Goal: Task Accomplishment & Management: Manage account settings

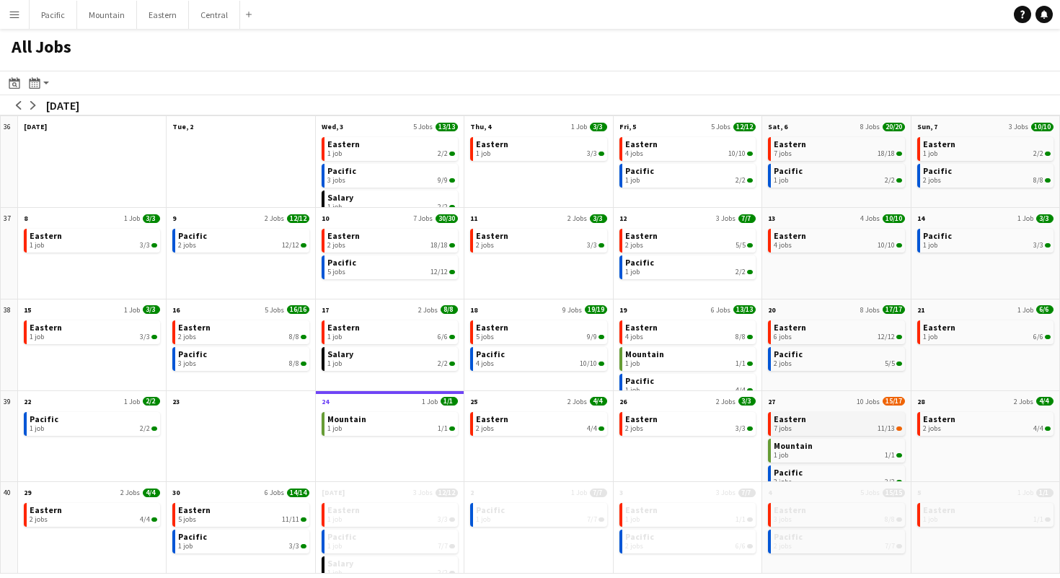
click at [818, 430] on div "7 jobs 11/13" at bounding box center [838, 428] width 128 height 9
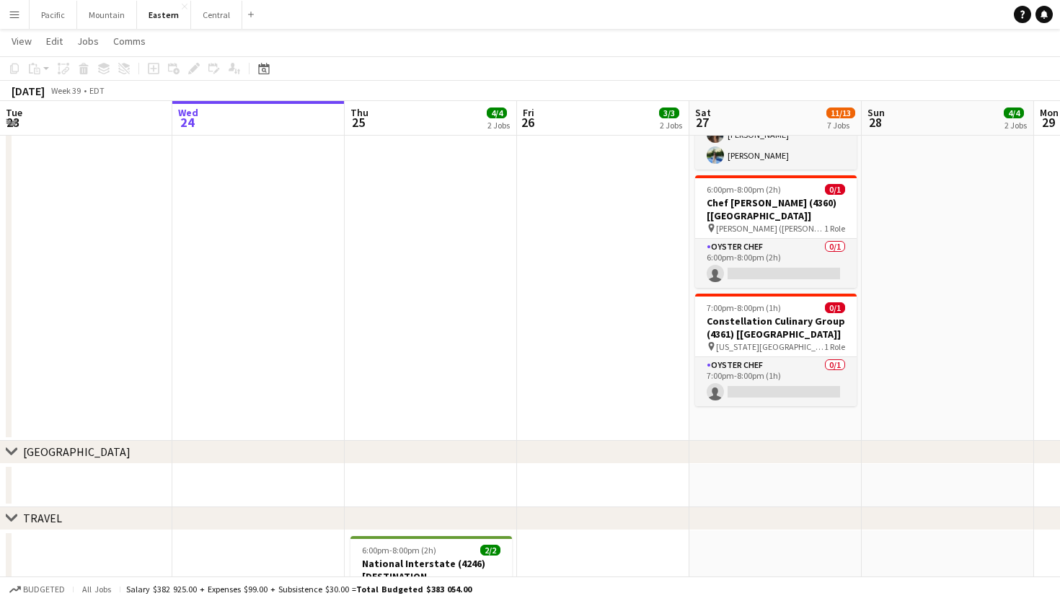
scroll to position [1262, 0]
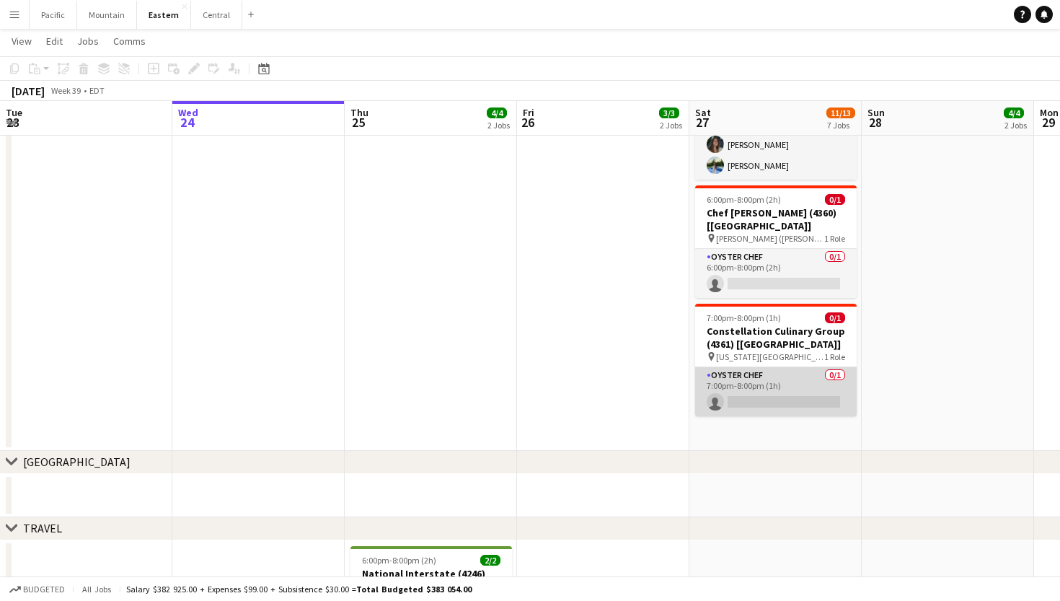
click at [783, 367] on app-card-role "Oyster Chef 0/1 7:00pm-8:00pm (1h) single-neutral-actions" at bounding box center [776, 391] width 162 height 49
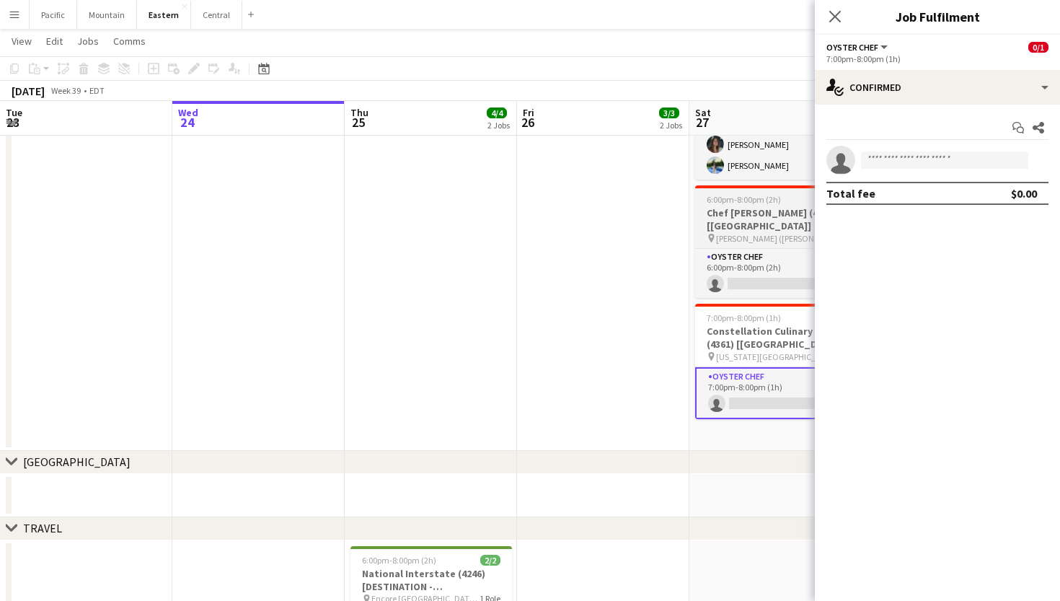
click at [730, 211] on h3 "Chef [PERSON_NAME] (4360) [[GEOGRAPHIC_DATA]]" at bounding box center [776, 219] width 162 height 26
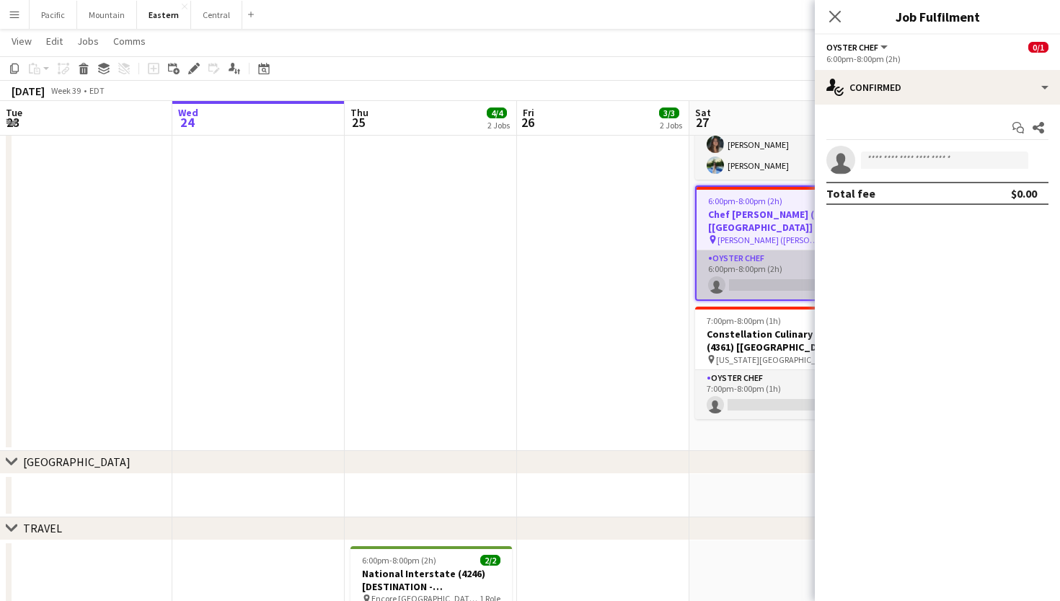
click at [738, 265] on app-card-role "Oyster Chef 0/1 6:00pm-8:00pm (2h) single-neutral-actions" at bounding box center [776, 274] width 159 height 49
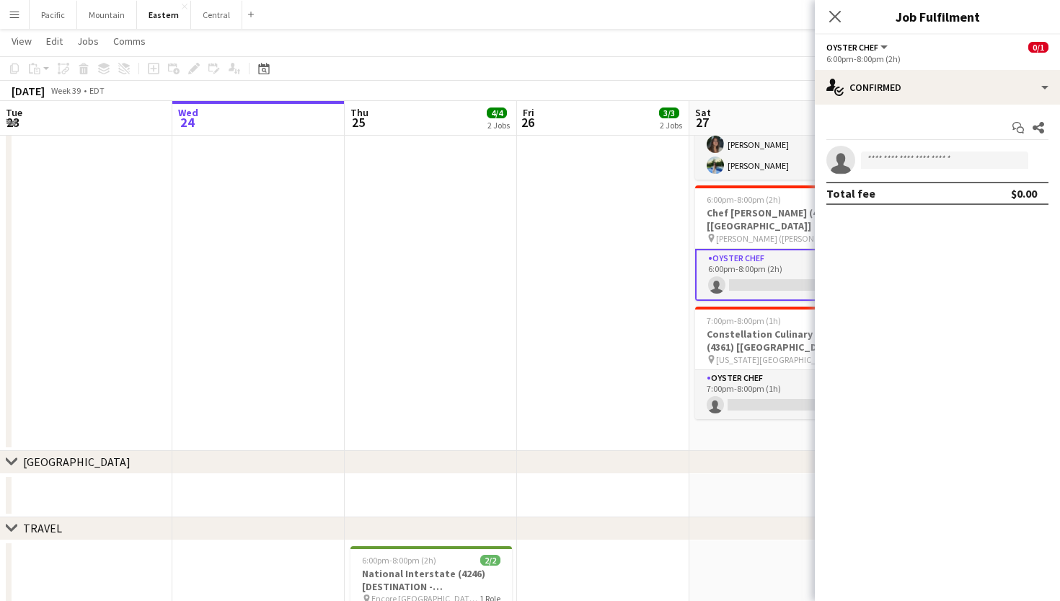
click at [893, 111] on div "Start chat Share single-neutral-actions Total fee $0.00" at bounding box center [937, 161] width 245 height 112
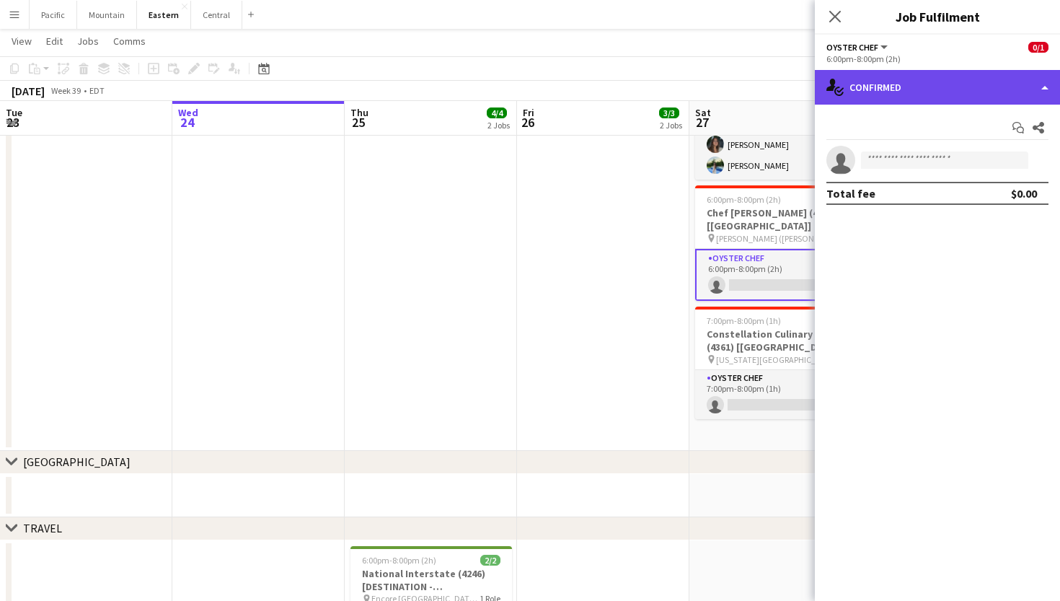
click at [919, 89] on div "single-neutral-actions-check-2 Confirmed" at bounding box center [937, 87] width 245 height 35
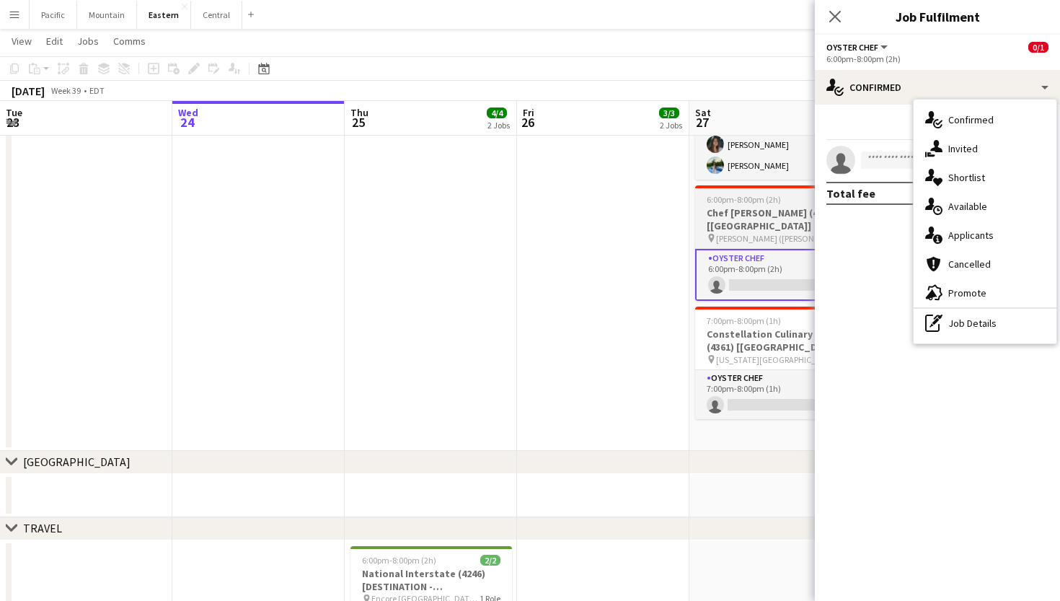
click at [765, 193] on app-job-card "6:00pm-8:00pm (2h) 0/1 Chef [PERSON_NAME] (4360) [[GEOGRAPHIC_DATA]] pin [PERSO…" at bounding box center [776, 242] width 162 height 115
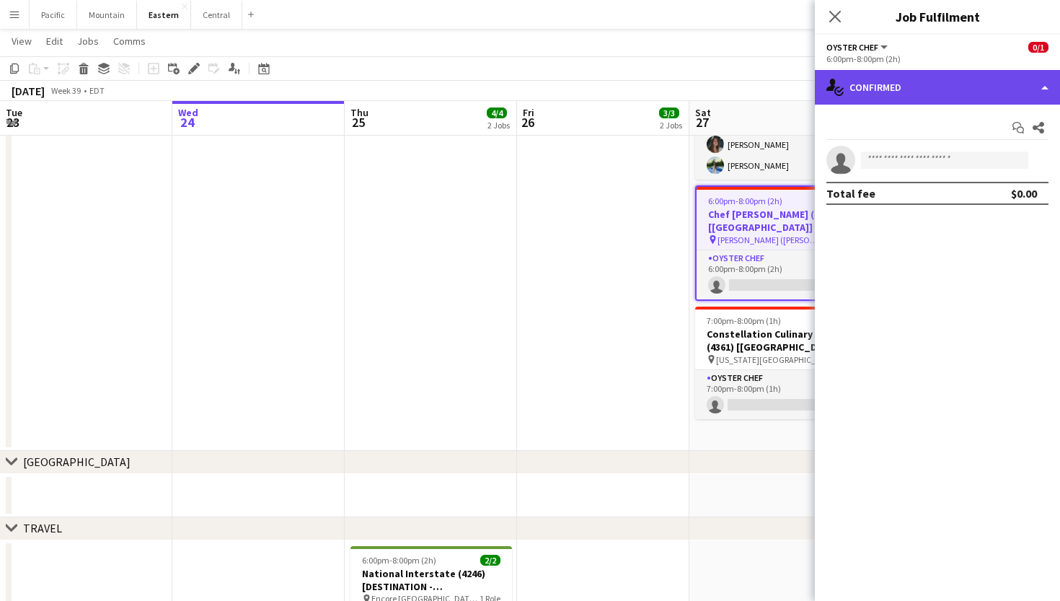
click at [944, 79] on div "single-neutral-actions-check-2 Confirmed" at bounding box center [937, 87] width 245 height 35
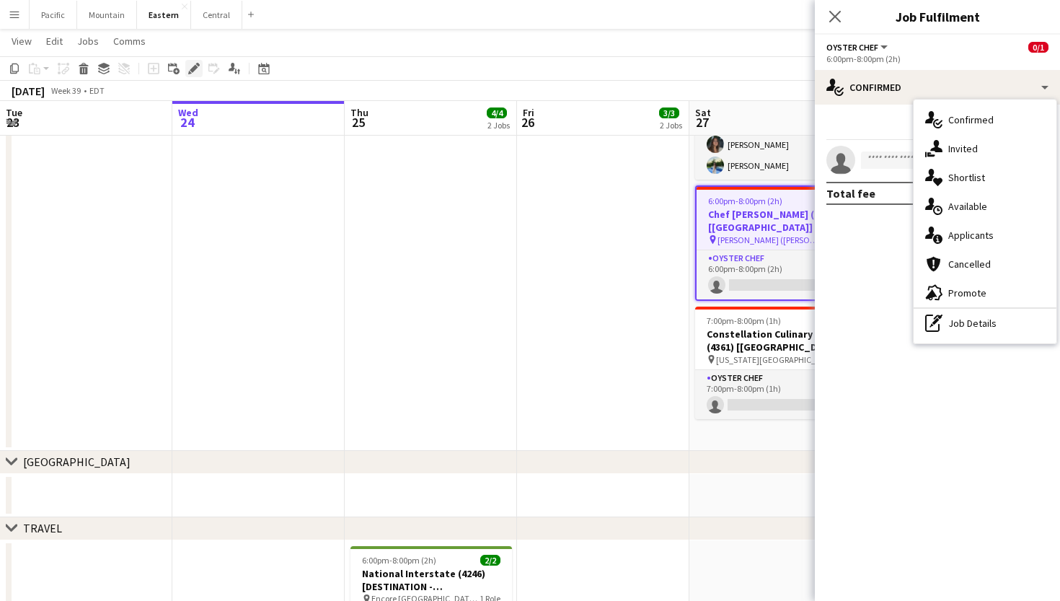
click at [195, 66] on icon at bounding box center [194, 69] width 8 height 8
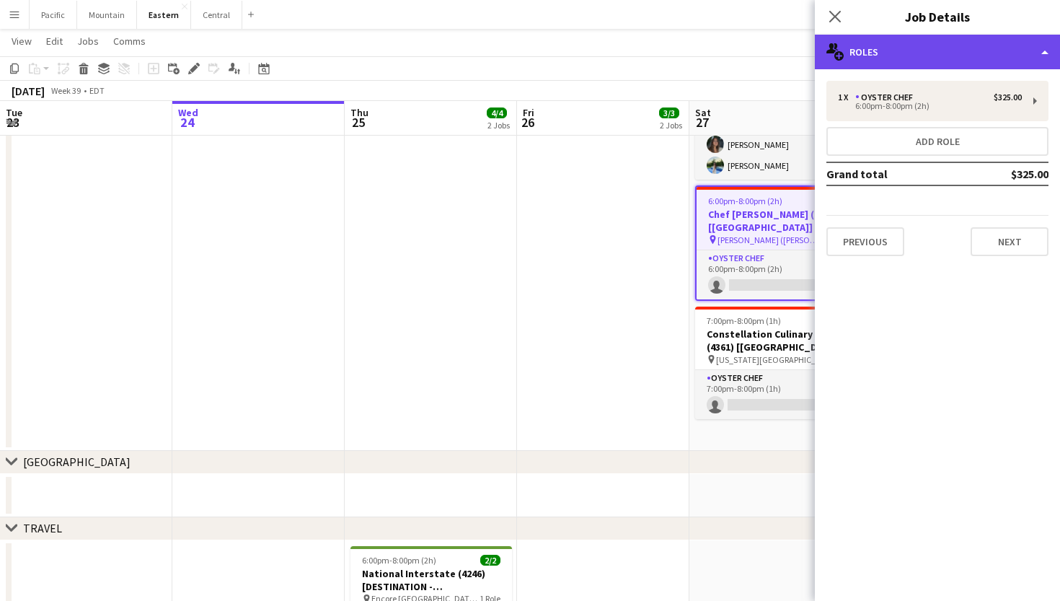
click at [1002, 52] on div "multiple-users-add Roles" at bounding box center [937, 52] width 245 height 35
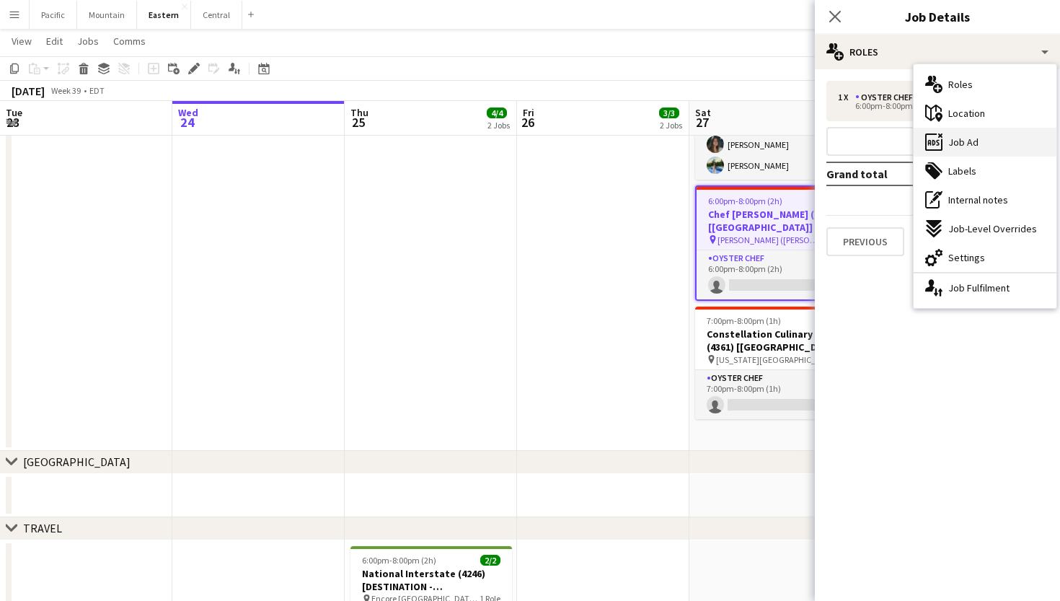
click at [1010, 139] on div "ads-window Job Ad" at bounding box center [985, 142] width 143 height 29
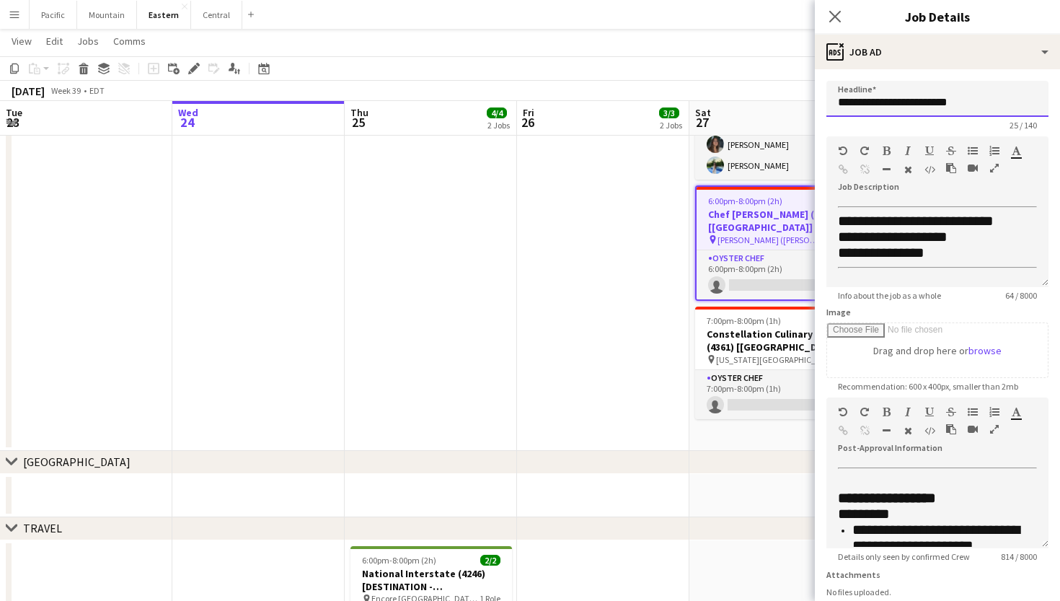
click at [927, 102] on input "**********" at bounding box center [938, 99] width 222 height 36
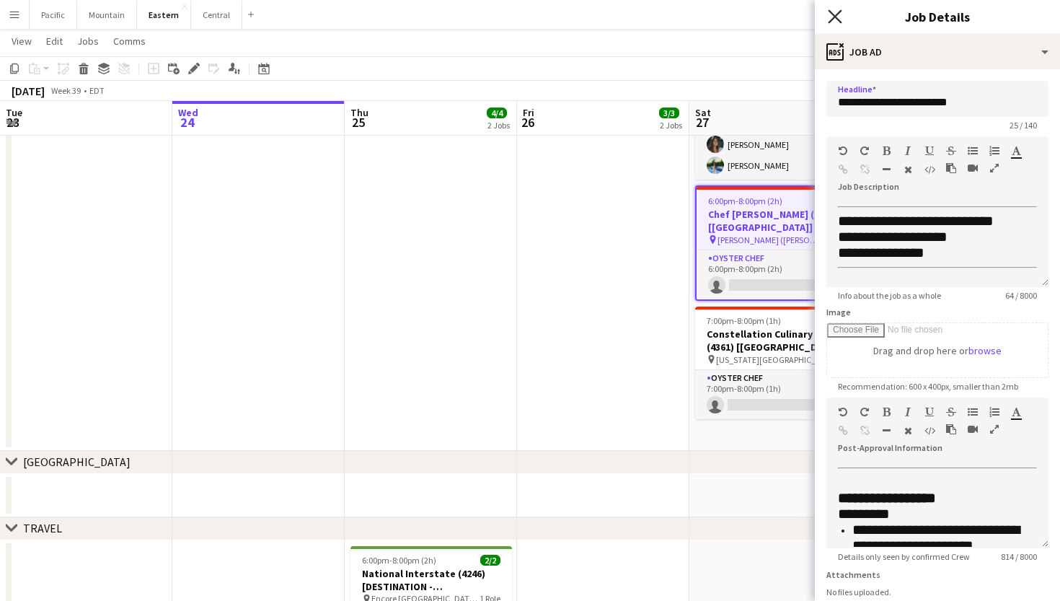
click at [832, 17] on icon "Close pop-in" at bounding box center [835, 16] width 14 height 14
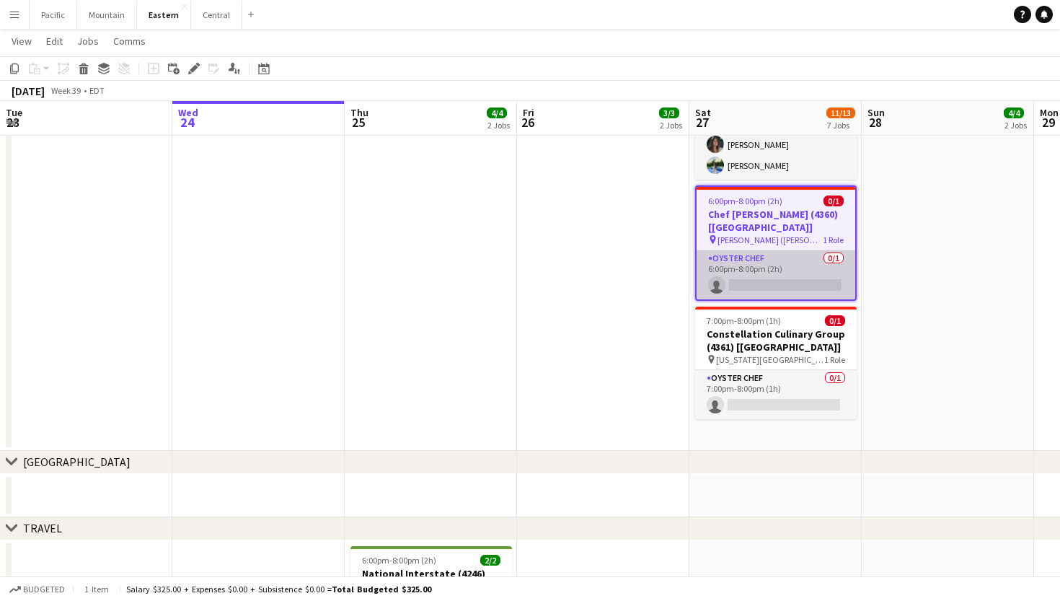
click at [759, 265] on app-card-role "Oyster Chef 0/1 6:00pm-8:00pm (2h) single-neutral-actions" at bounding box center [776, 274] width 159 height 49
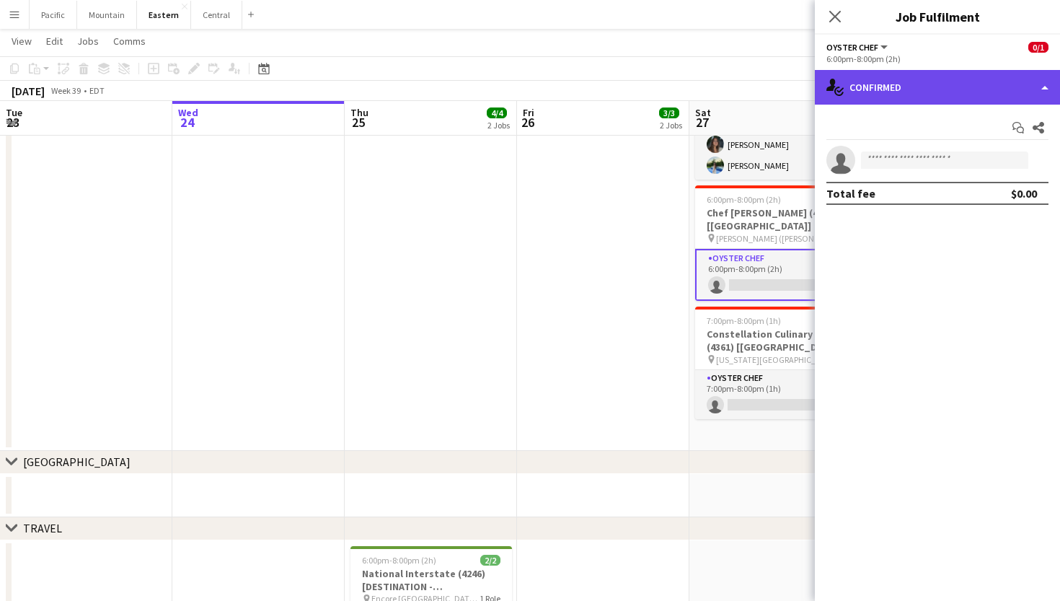
click at [908, 90] on div "single-neutral-actions-check-2 Confirmed" at bounding box center [937, 87] width 245 height 35
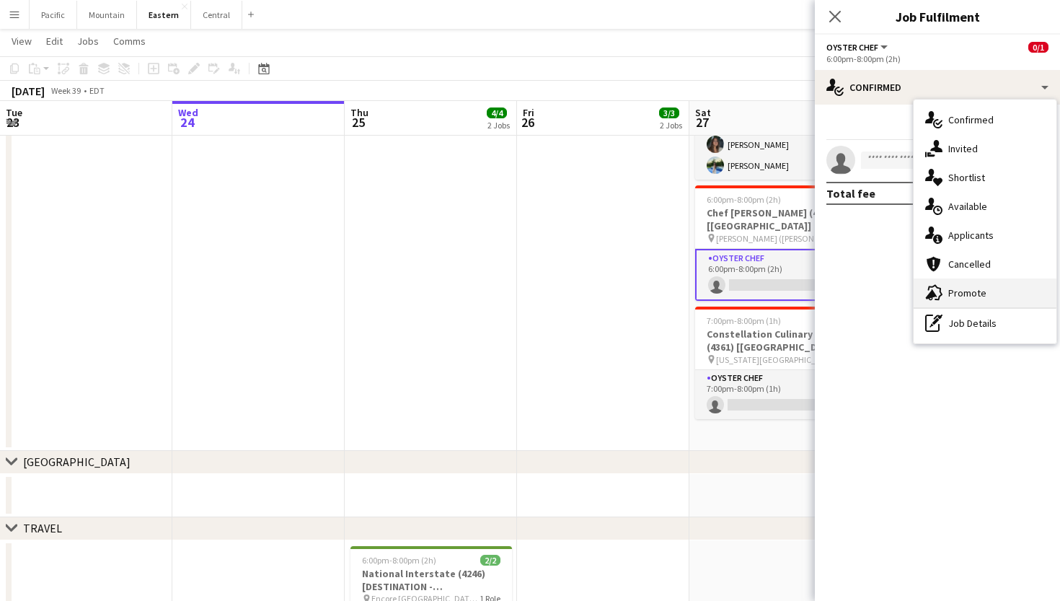
click at [957, 299] on div "advertising-megaphone Promote" at bounding box center [985, 292] width 143 height 29
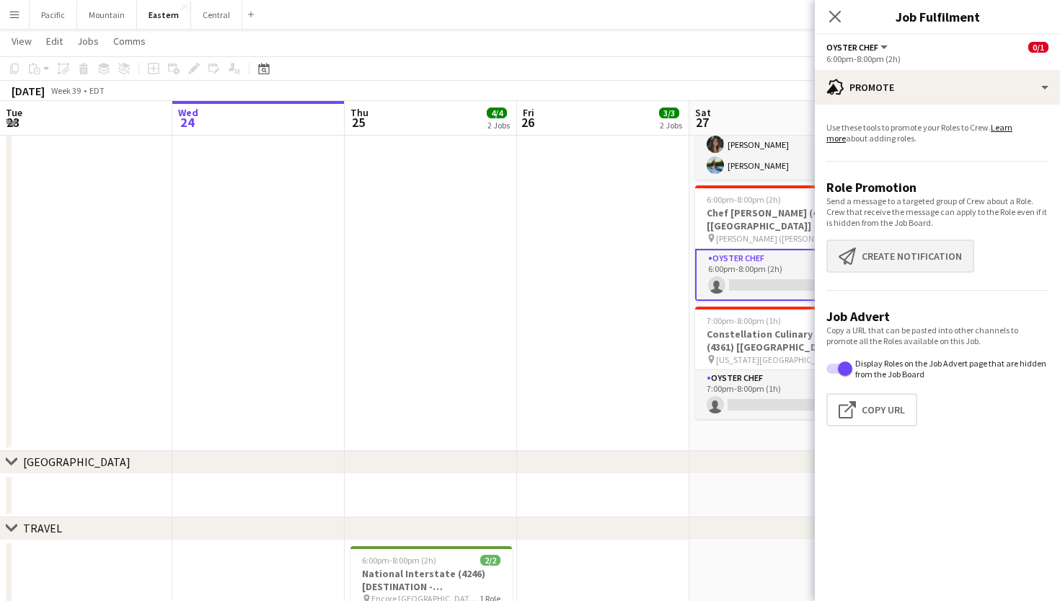
click at [924, 261] on button "Create notification Create notification" at bounding box center [901, 256] width 148 height 33
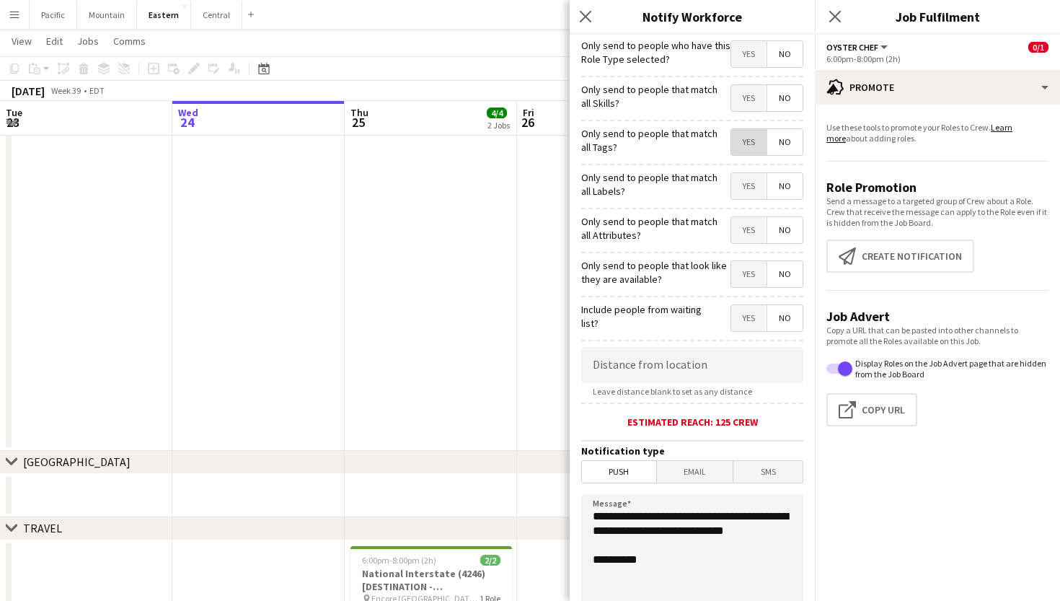
click at [739, 149] on span "Yes" at bounding box center [749, 142] width 35 height 26
drag, startPoint x: 664, startPoint y: 550, endPoint x: 565, endPoint y: 504, distance: 109.1
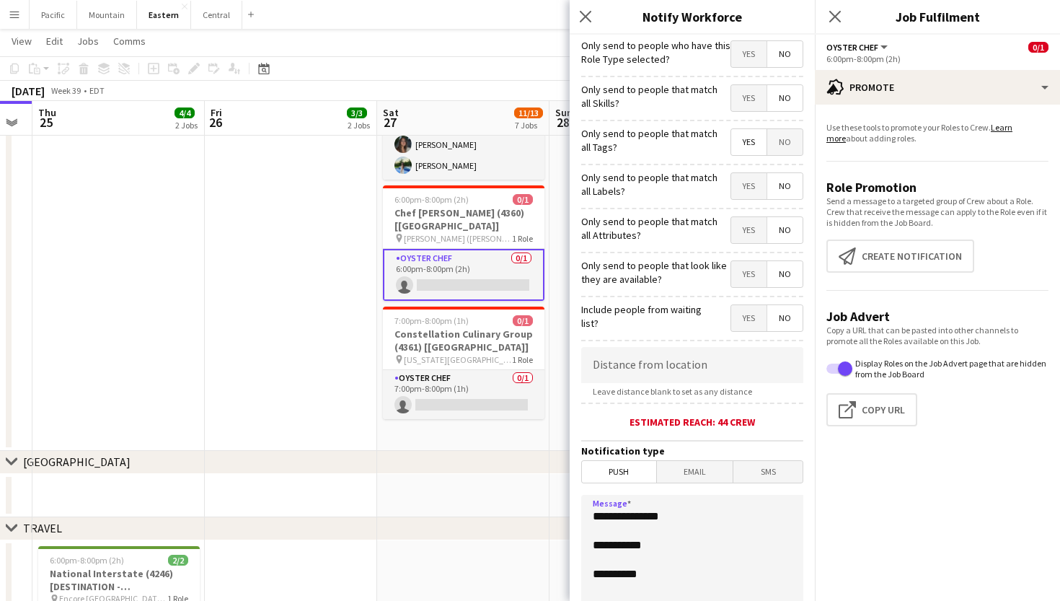
scroll to position [0, 658]
paste textarea "**********"
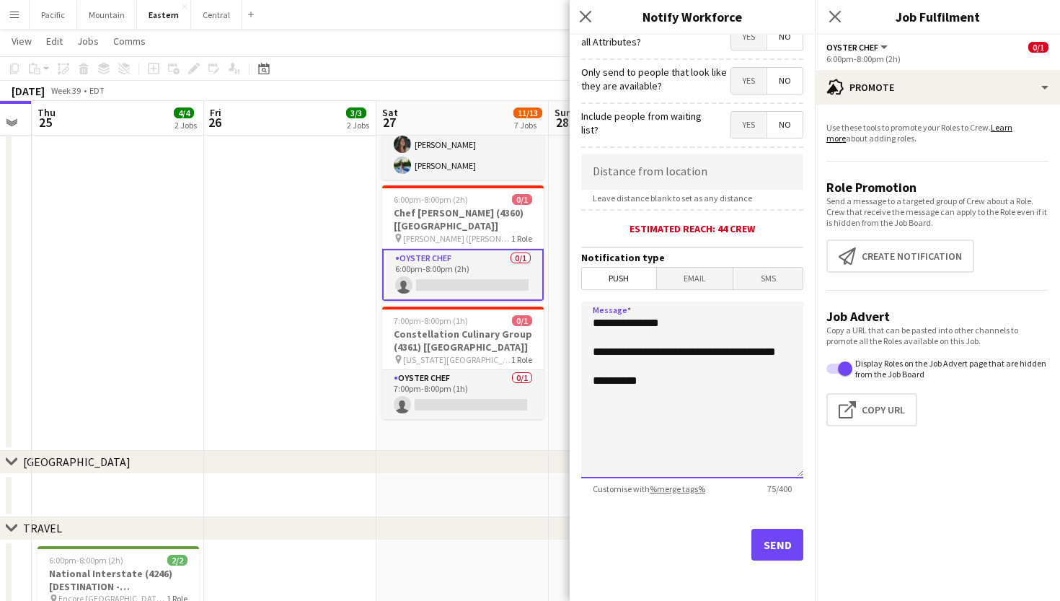
scroll to position [193, 0]
type textarea "**********"
click at [786, 543] on button "Send" at bounding box center [778, 545] width 52 height 32
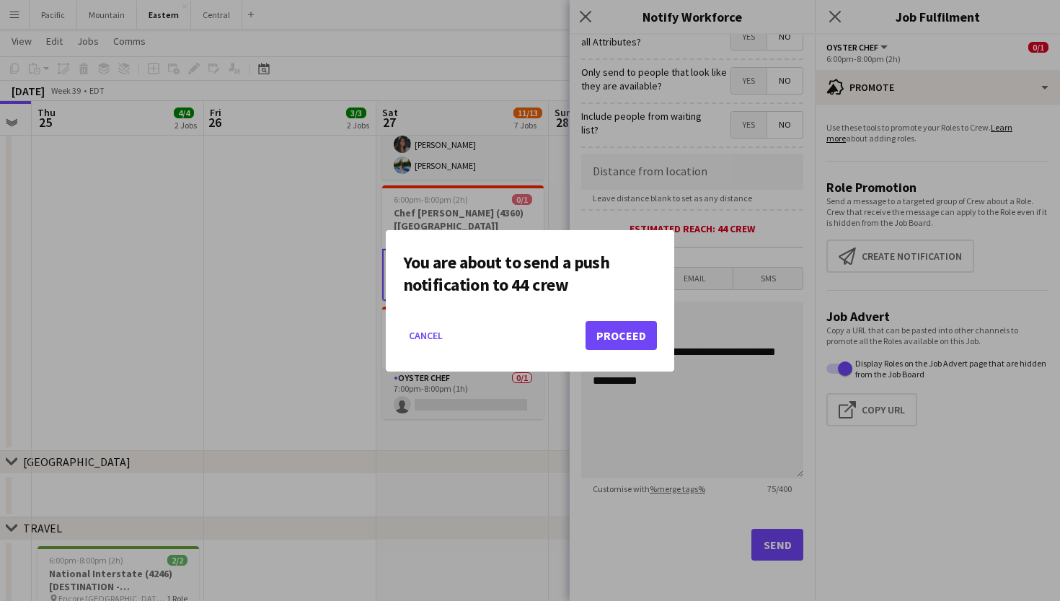
scroll to position [0, 0]
click at [620, 341] on button "Proceed" at bounding box center [621, 335] width 71 height 29
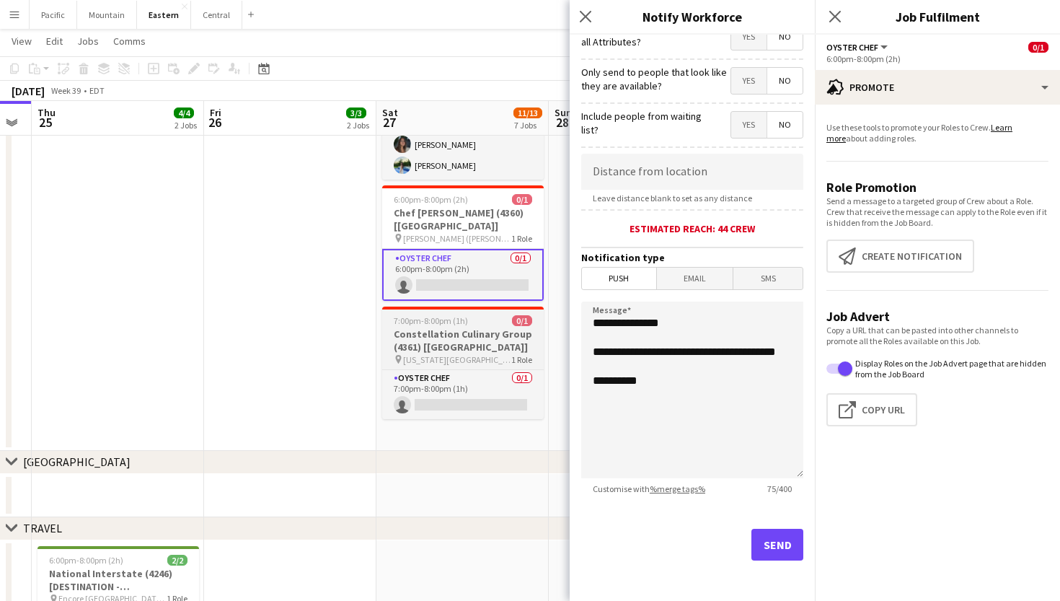
scroll to position [1262, 0]
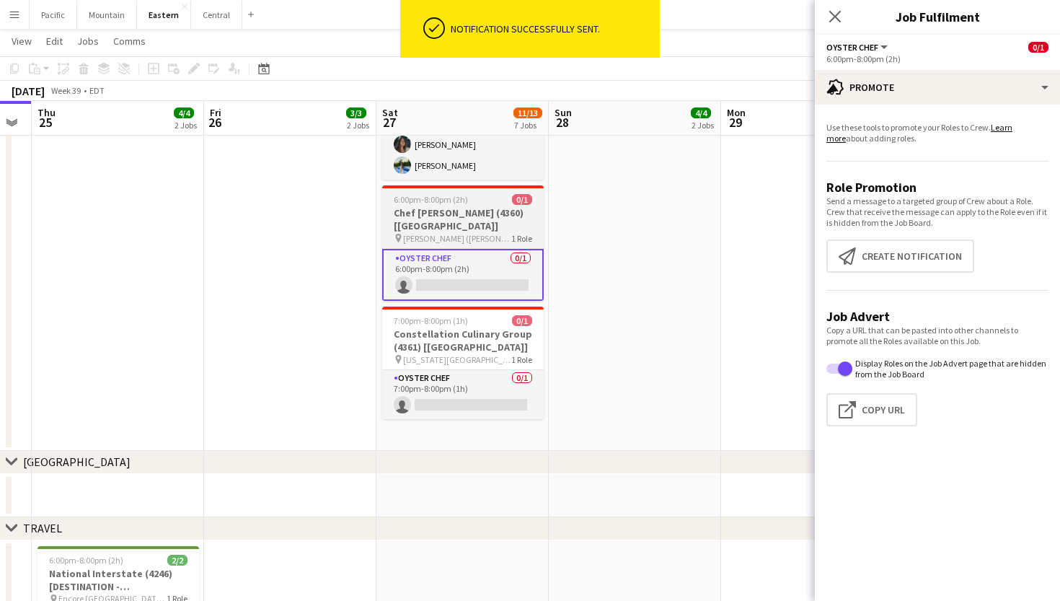
click at [494, 214] on h3 "Chef [PERSON_NAME] (4360) [[GEOGRAPHIC_DATA]]" at bounding box center [463, 219] width 162 height 26
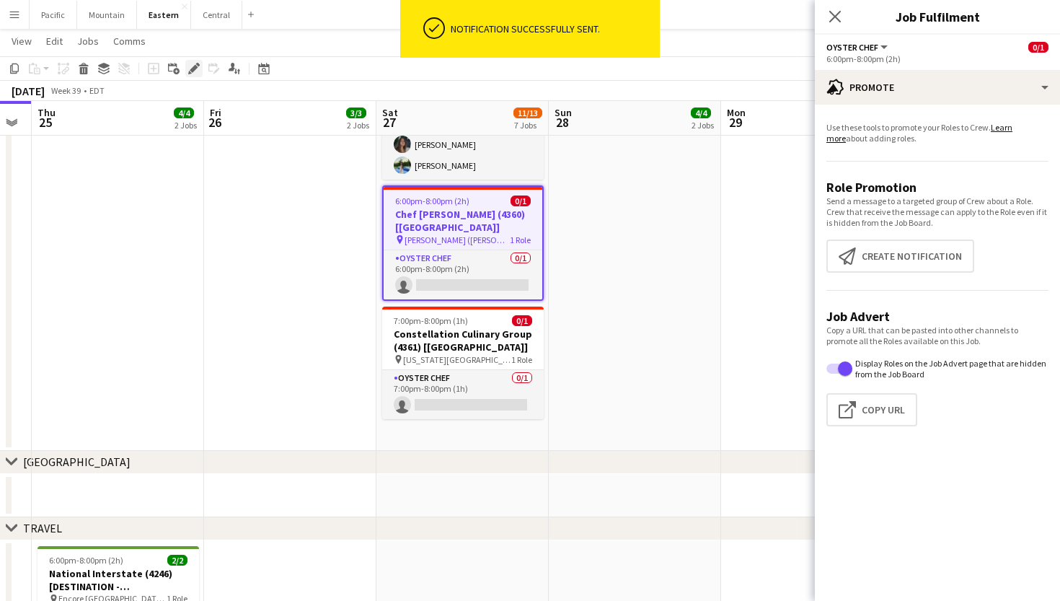
click at [195, 69] on icon at bounding box center [194, 69] width 8 height 8
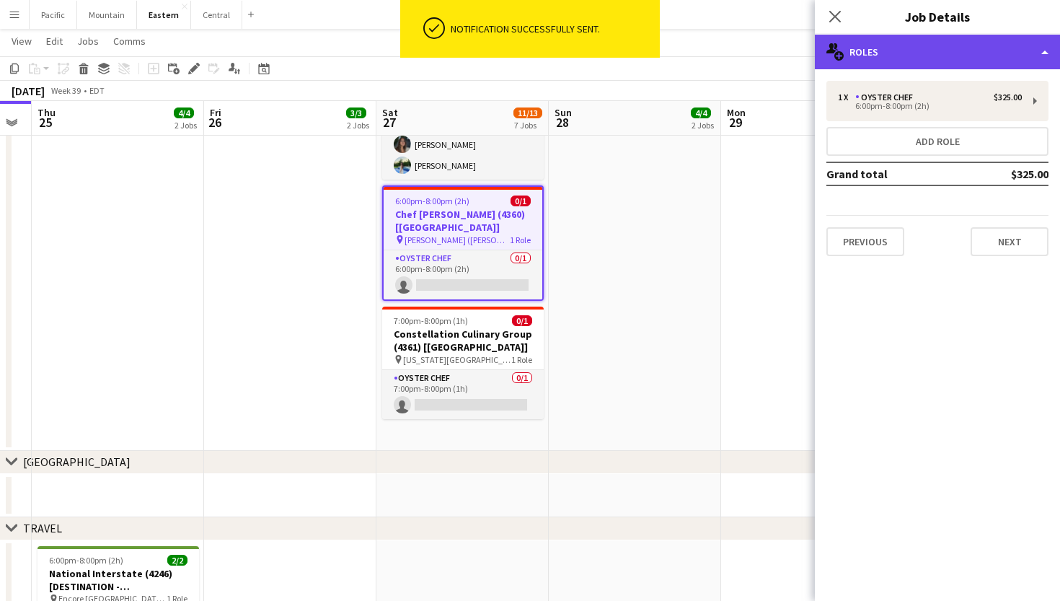
click at [963, 40] on div "multiple-users-add Roles" at bounding box center [937, 52] width 245 height 35
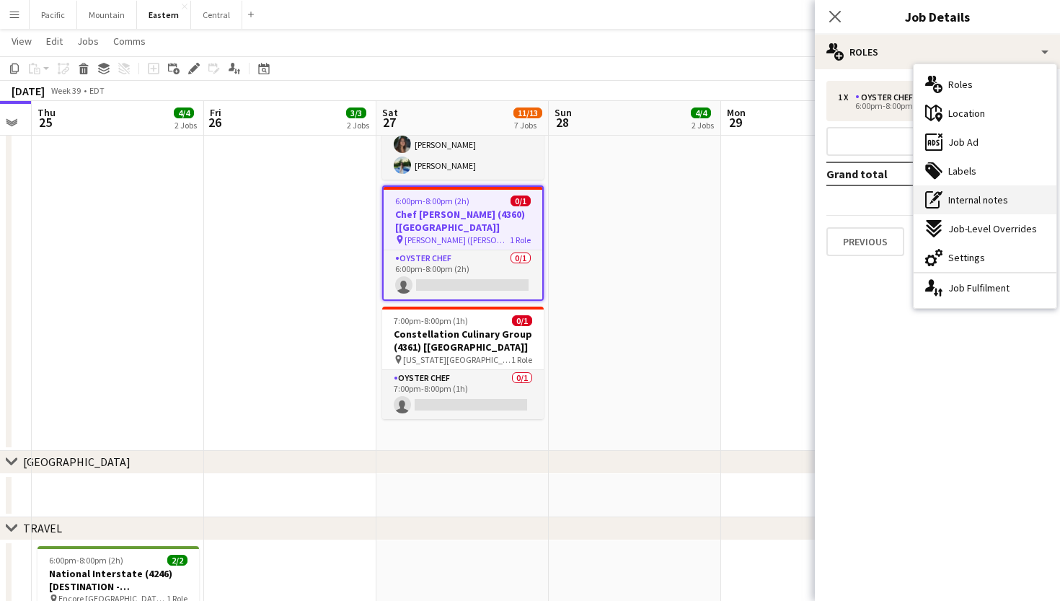
click at [983, 207] on div "pen-write Internal notes" at bounding box center [985, 199] width 143 height 29
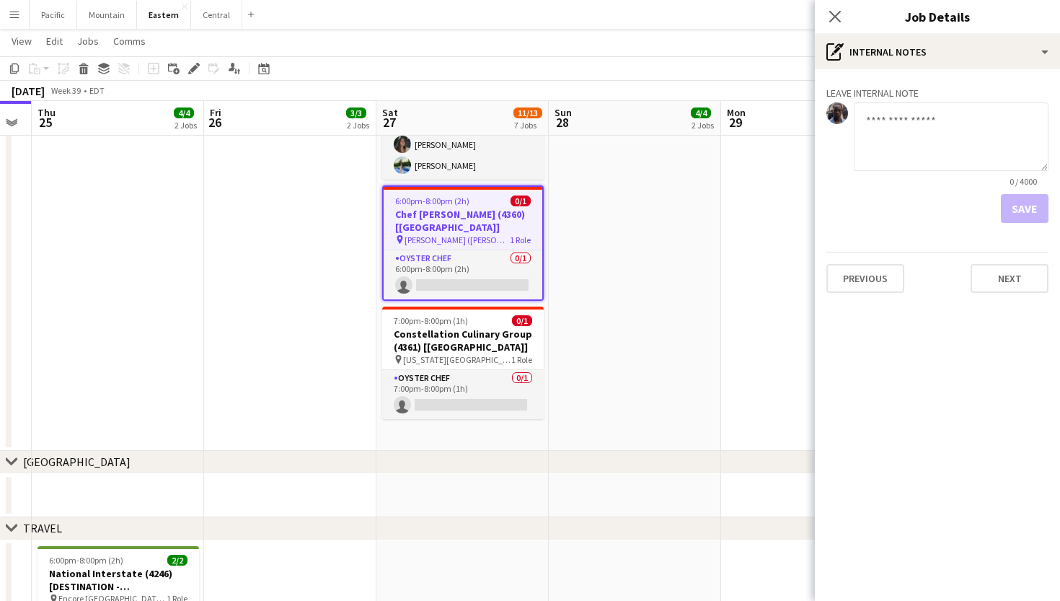
click at [937, 149] on textarea at bounding box center [951, 136] width 195 height 69
type textarea "**********"
click at [1022, 203] on button "Save" at bounding box center [1025, 208] width 48 height 29
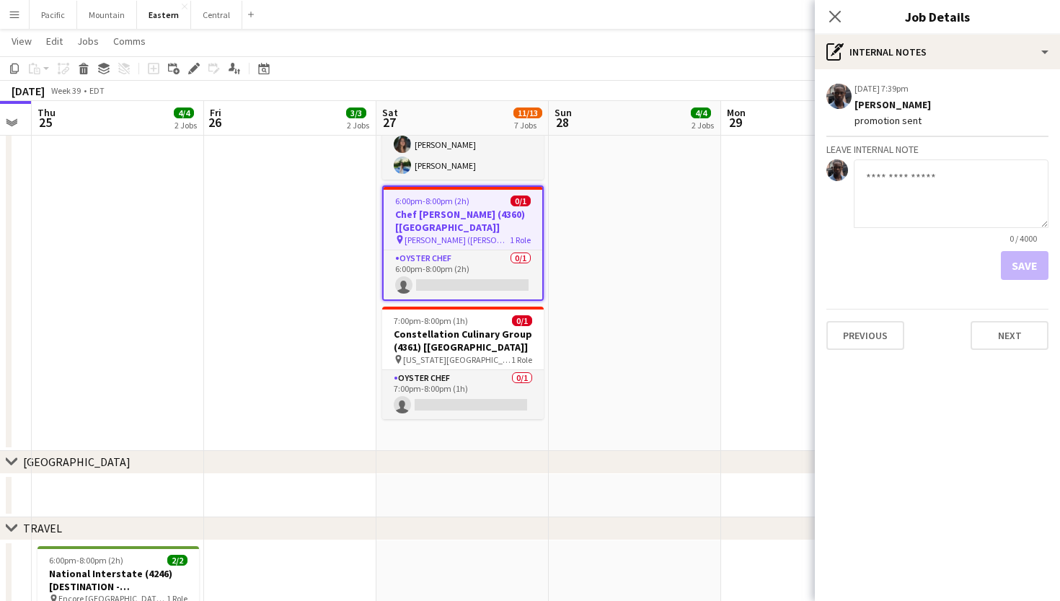
click at [840, 26] on div "Close pop-in" at bounding box center [835, 16] width 40 height 33
click at [840, 8] on app-icon "Close pop-in" at bounding box center [835, 16] width 21 height 21
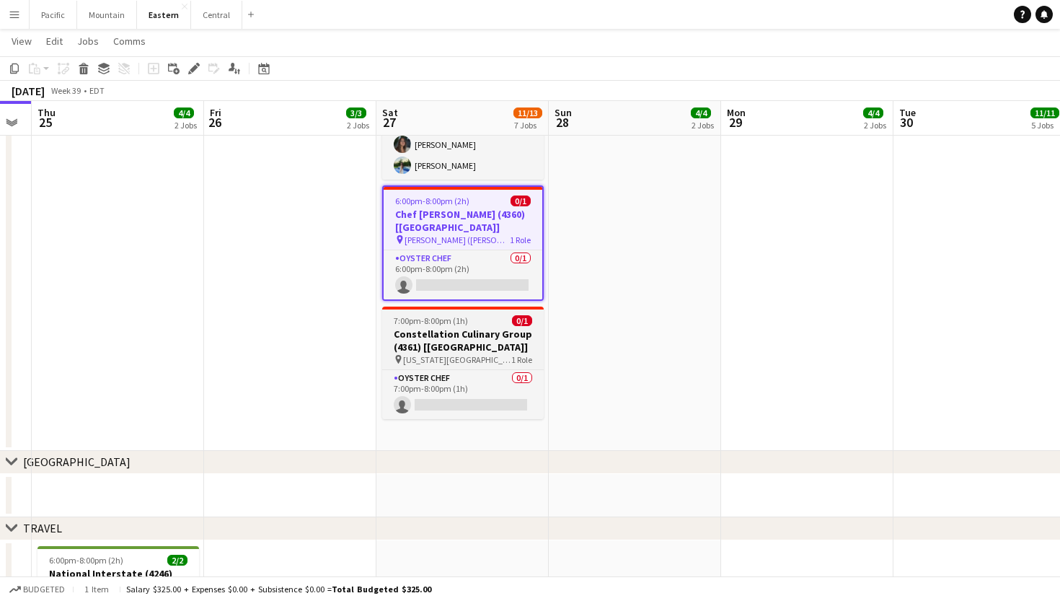
click at [492, 335] on h3 "Constellation Culinary Group (4361) [[GEOGRAPHIC_DATA]]" at bounding box center [463, 341] width 162 height 26
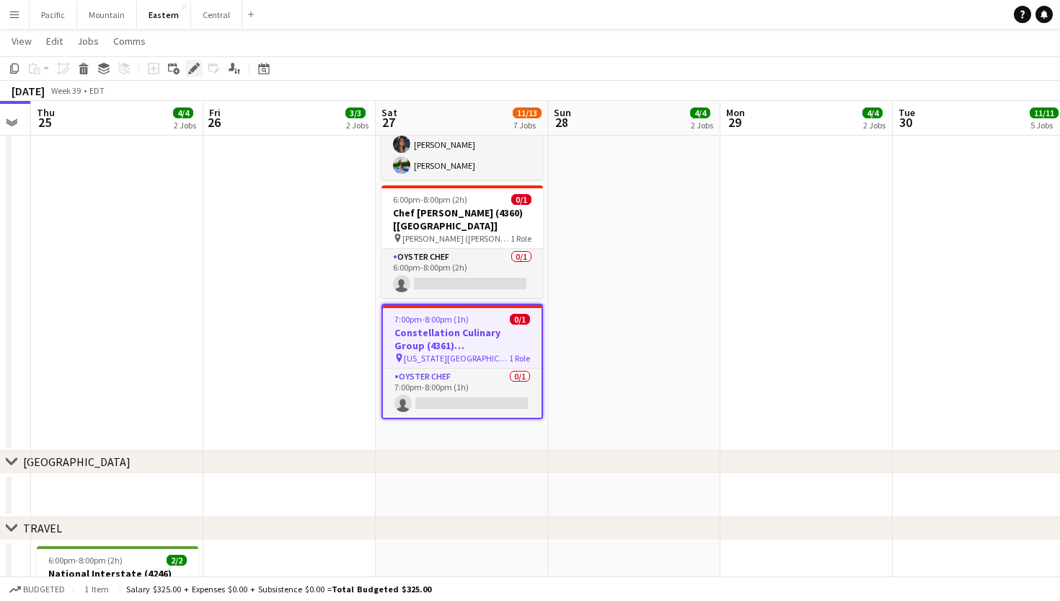
click at [190, 74] on icon at bounding box center [190, 73] width 4 height 4
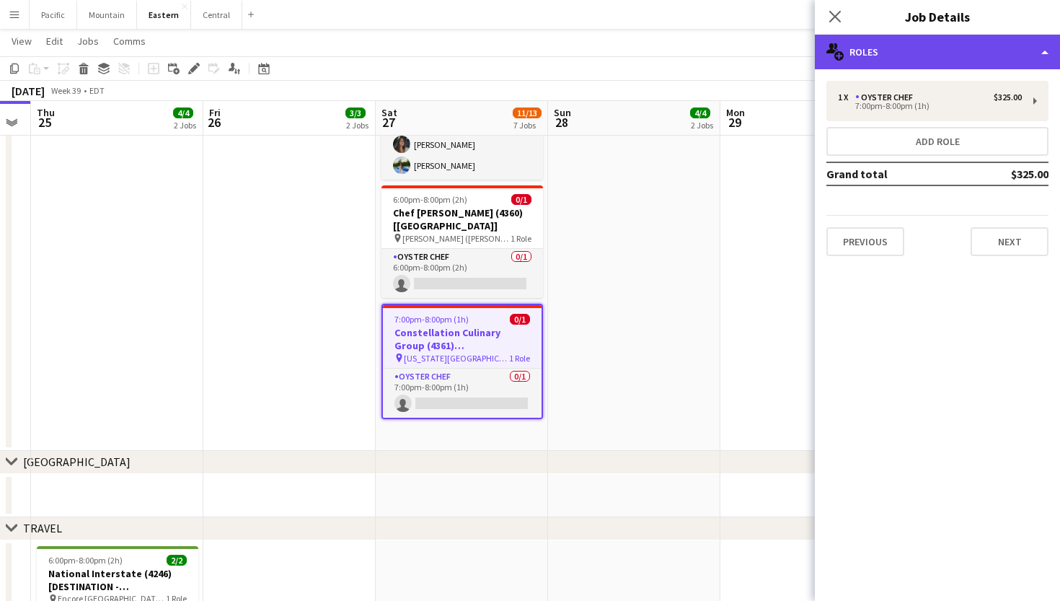
click at [997, 55] on div "multiple-users-add Roles" at bounding box center [937, 52] width 245 height 35
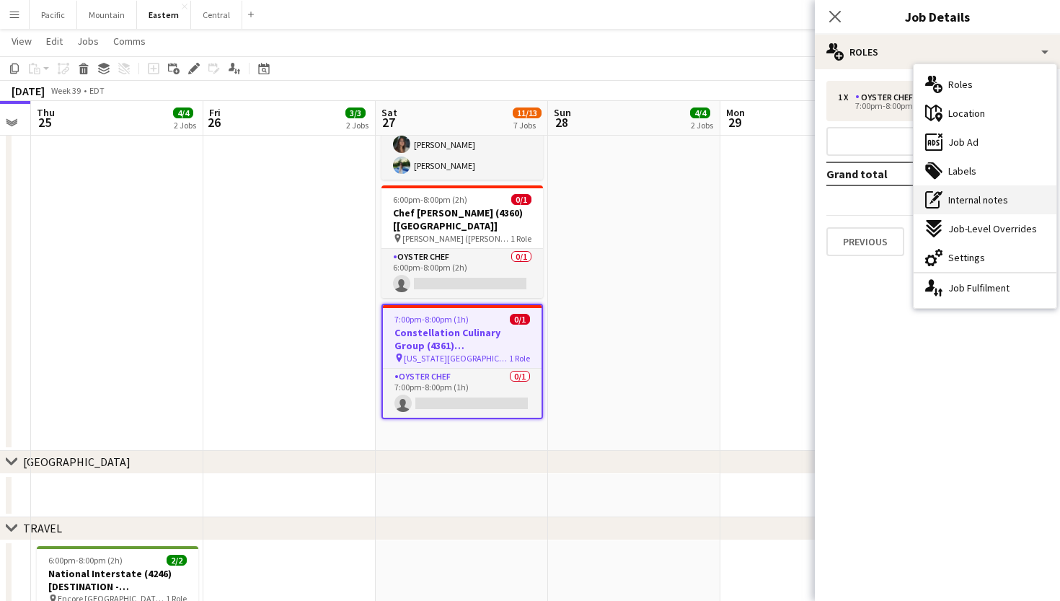
click at [997, 196] on span "Internal notes" at bounding box center [979, 199] width 60 height 13
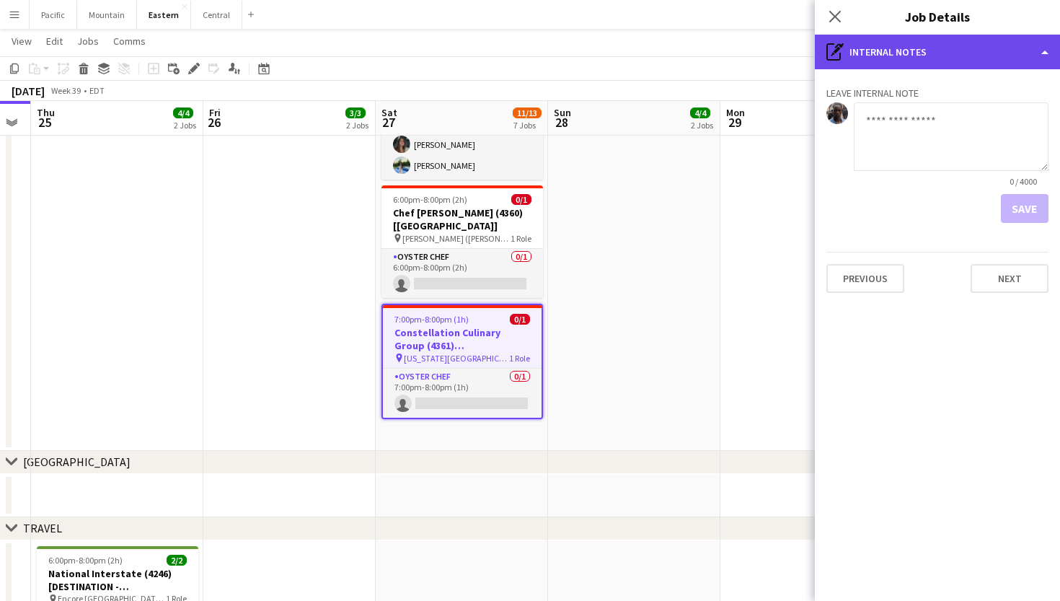
click at [975, 54] on div "pen-write Internal notes" at bounding box center [937, 52] width 245 height 35
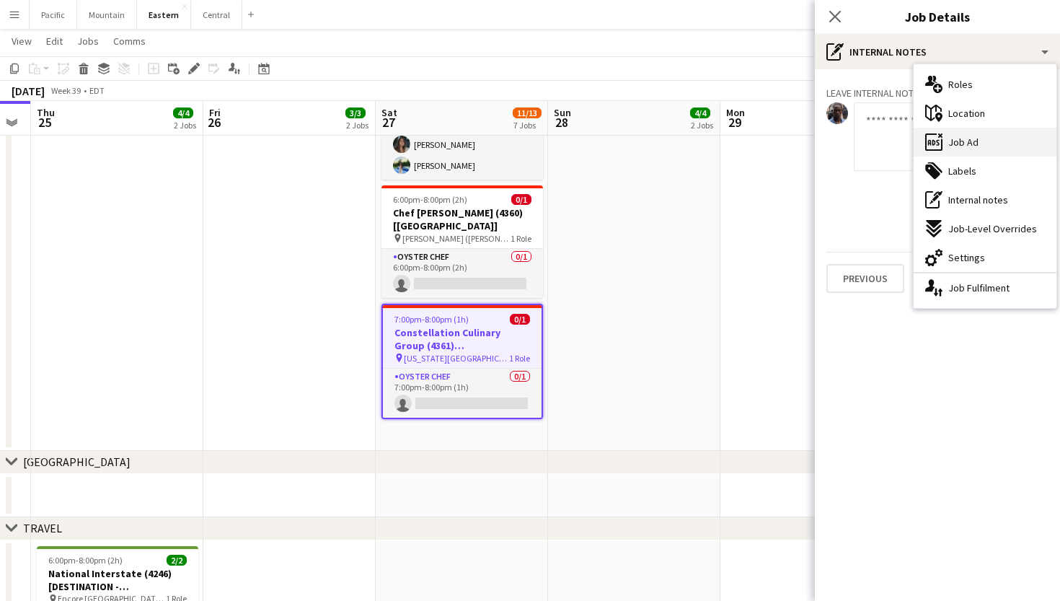
click at [972, 134] on div "ads-window Job Ad" at bounding box center [985, 142] width 143 height 29
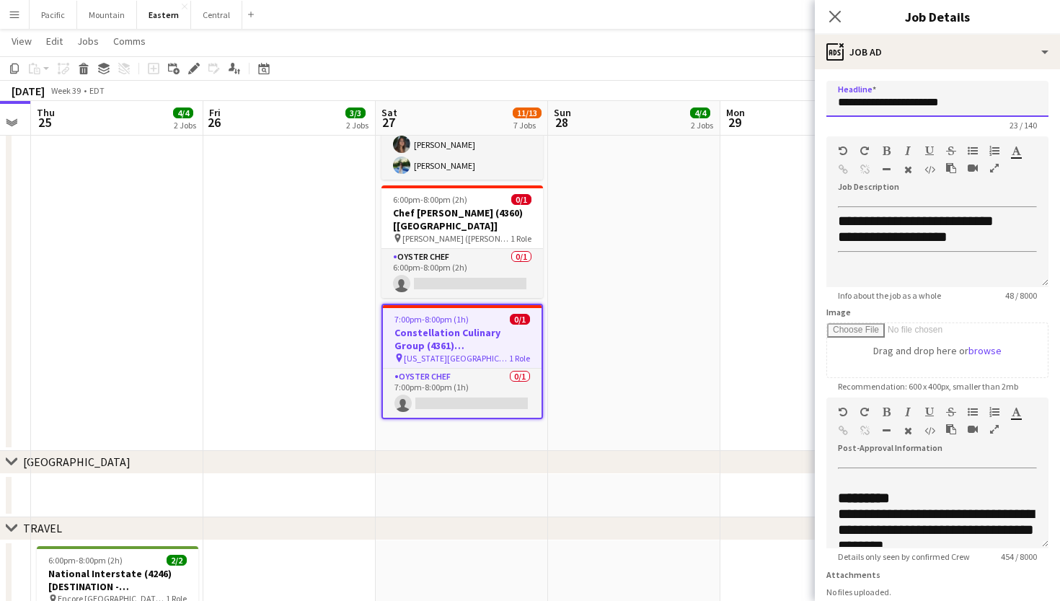
click at [943, 106] on input "**********" at bounding box center [938, 99] width 222 height 36
click at [835, 14] on icon "Close pop-in" at bounding box center [835, 16] width 14 height 14
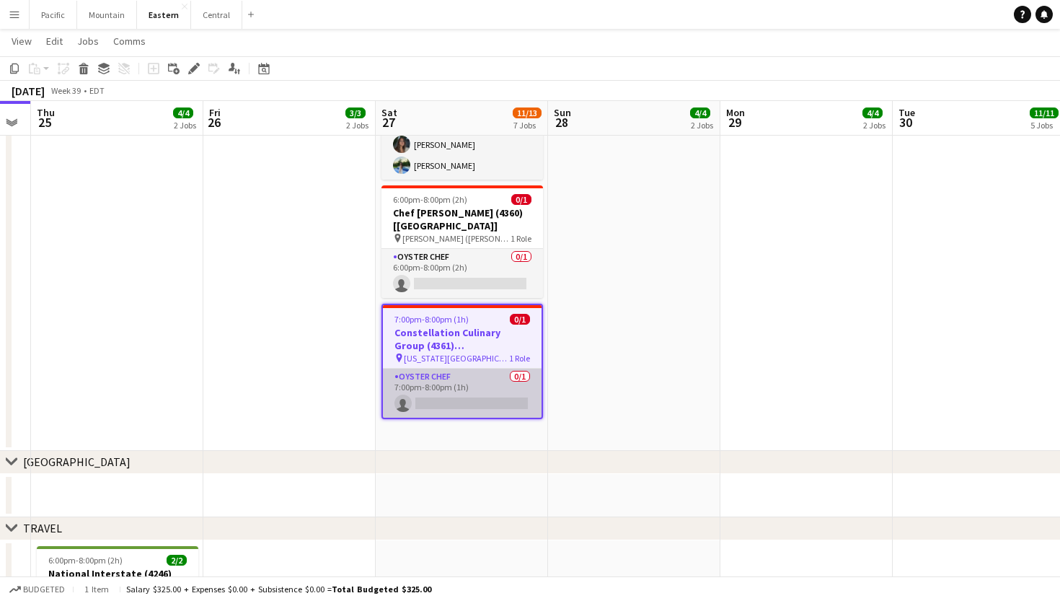
click at [457, 369] on app-card-role "Oyster Chef 0/1 7:00pm-8:00pm (1h) single-neutral-actions" at bounding box center [462, 393] width 159 height 49
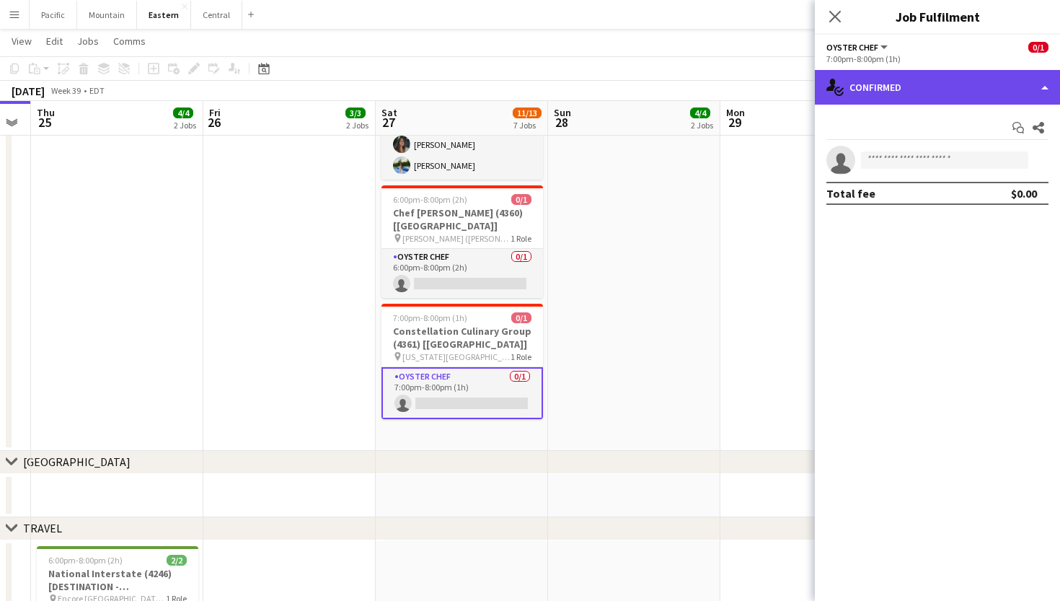
click at [900, 92] on div "single-neutral-actions-check-2 Confirmed" at bounding box center [937, 87] width 245 height 35
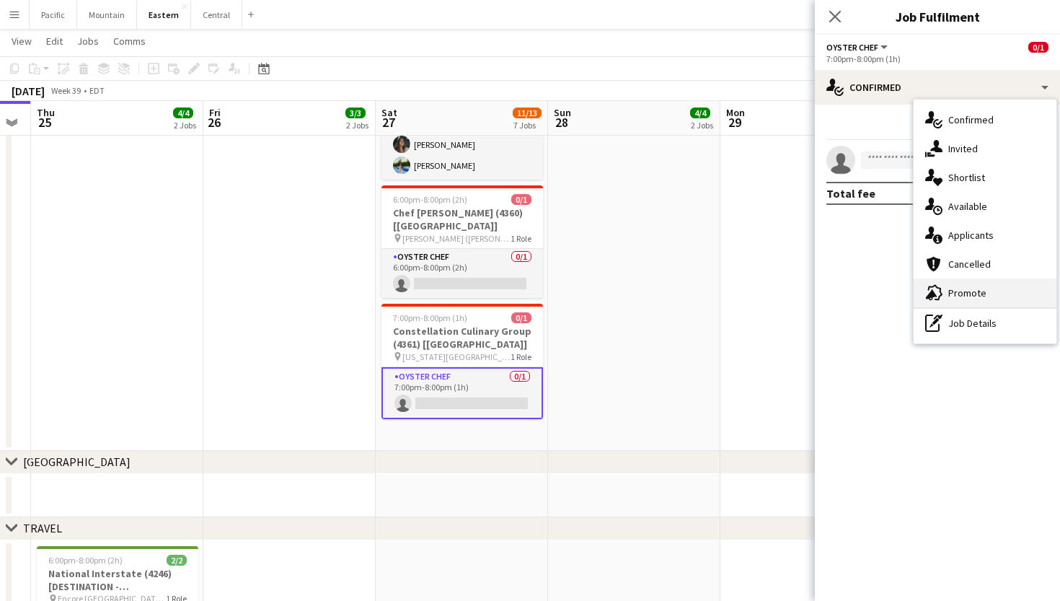
click at [957, 281] on div "advertising-megaphone Promote" at bounding box center [985, 292] width 143 height 29
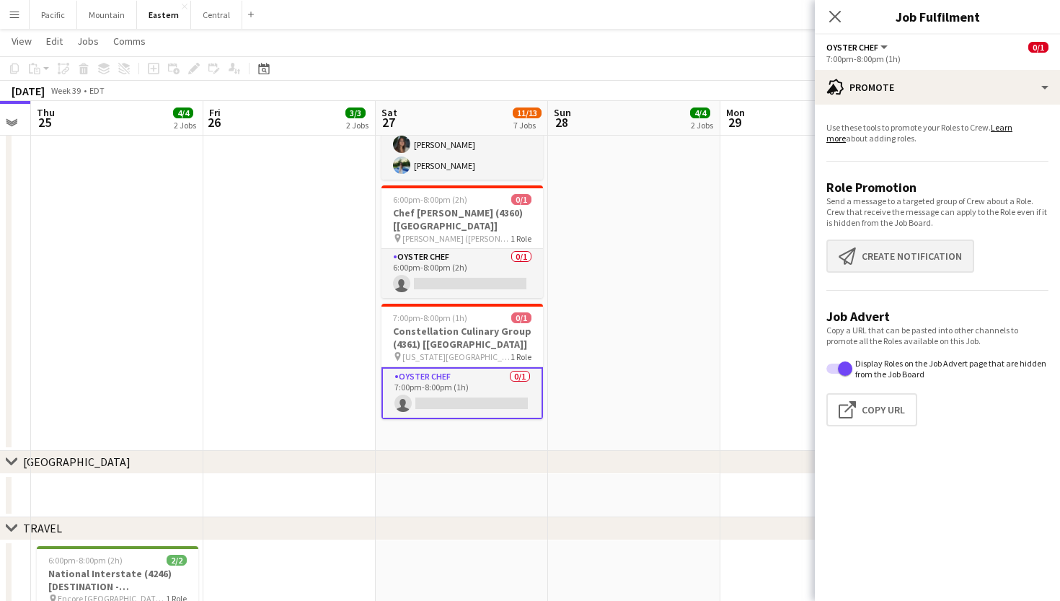
click at [910, 264] on button "Create notification Create notification" at bounding box center [901, 256] width 148 height 33
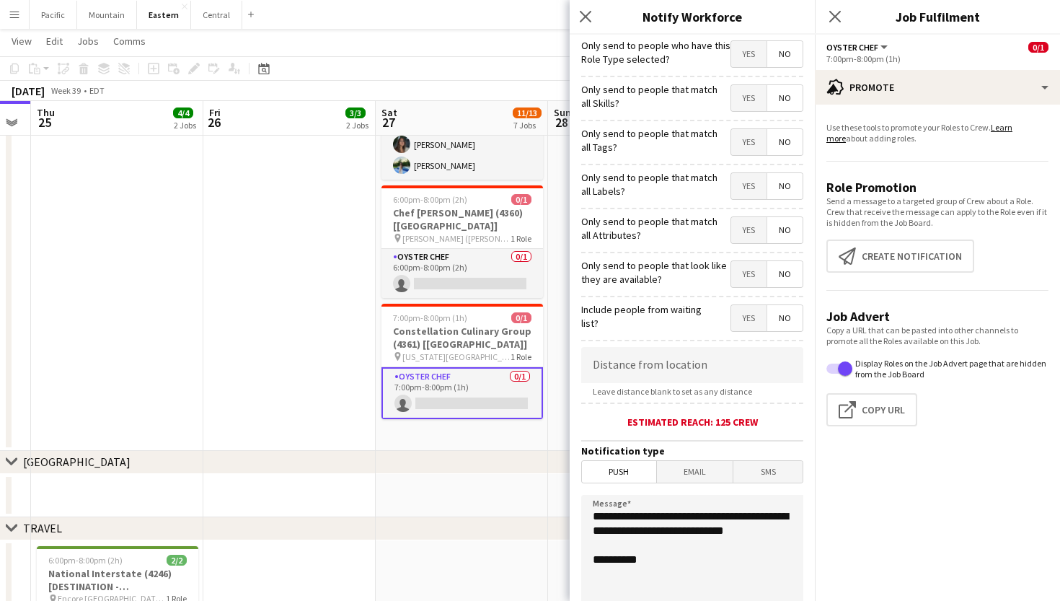
click at [752, 147] on span "Yes" at bounding box center [749, 142] width 35 height 26
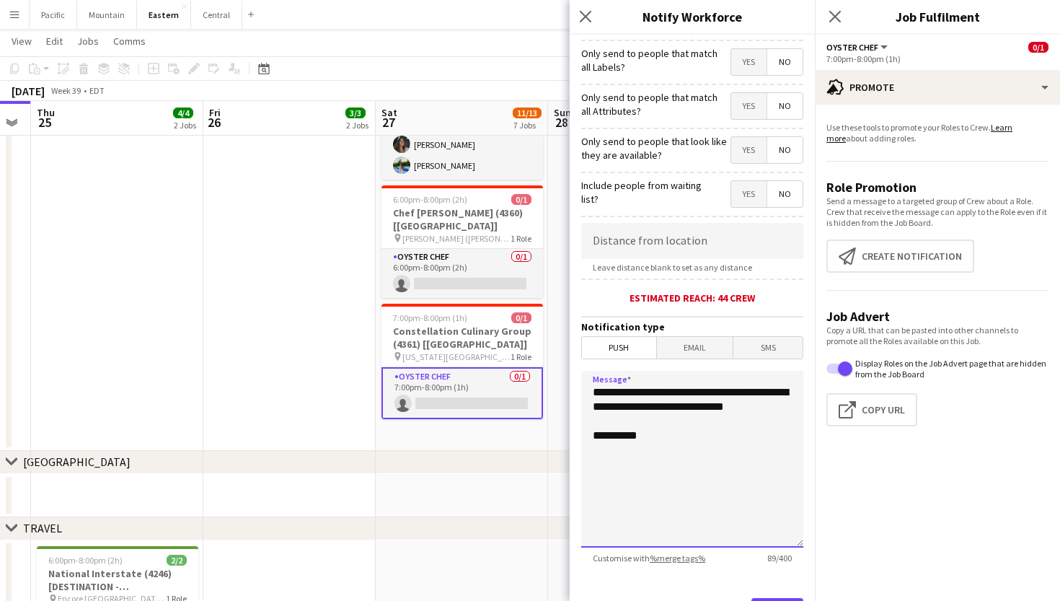
drag, startPoint x: 670, startPoint y: 429, endPoint x: 553, endPoint y: 362, distance: 134.8
paste textarea "**********"
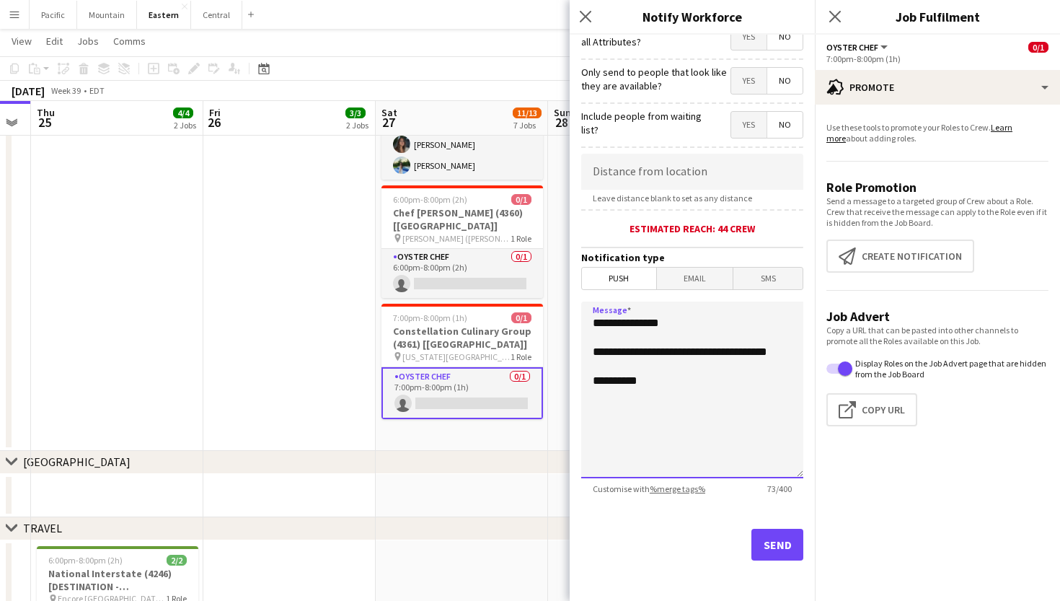
scroll to position [193, 0]
type textarea "**********"
click at [788, 561] on div "Send" at bounding box center [692, 550] width 222 height 101
click at [778, 528] on div "Send" at bounding box center [692, 550] width 222 height 101
click at [784, 547] on button "Send" at bounding box center [778, 545] width 52 height 32
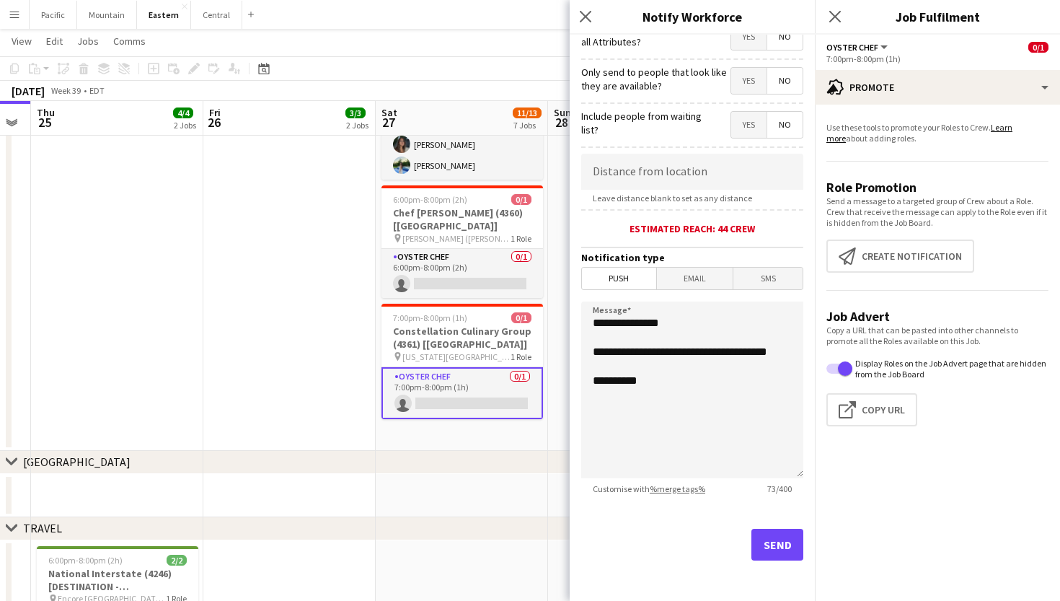
scroll to position [0, 0]
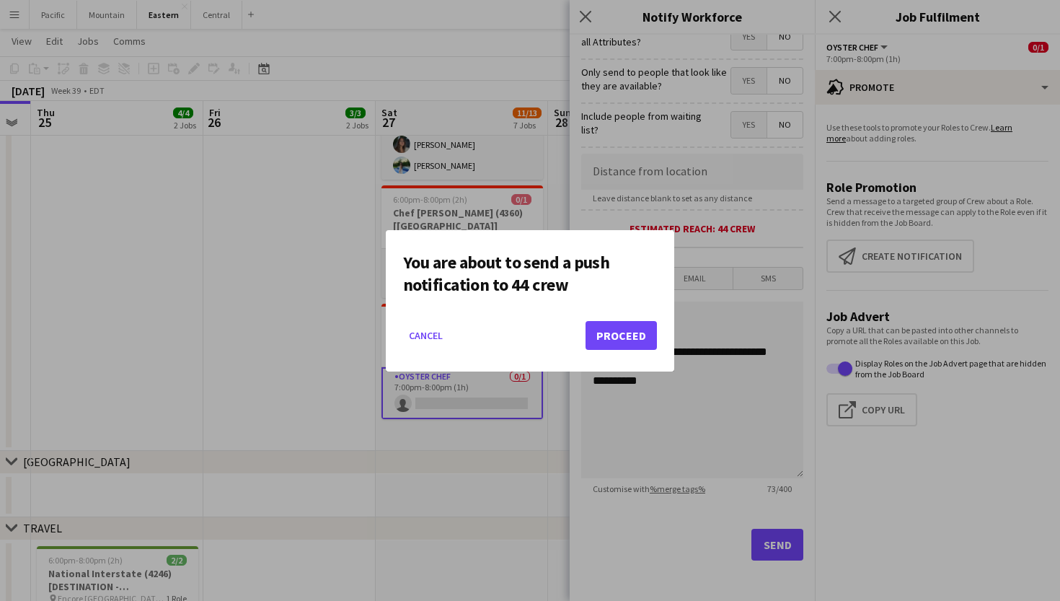
click at [623, 333] on button "Proceed" at bounding box center [621, 335] width 71 height 29
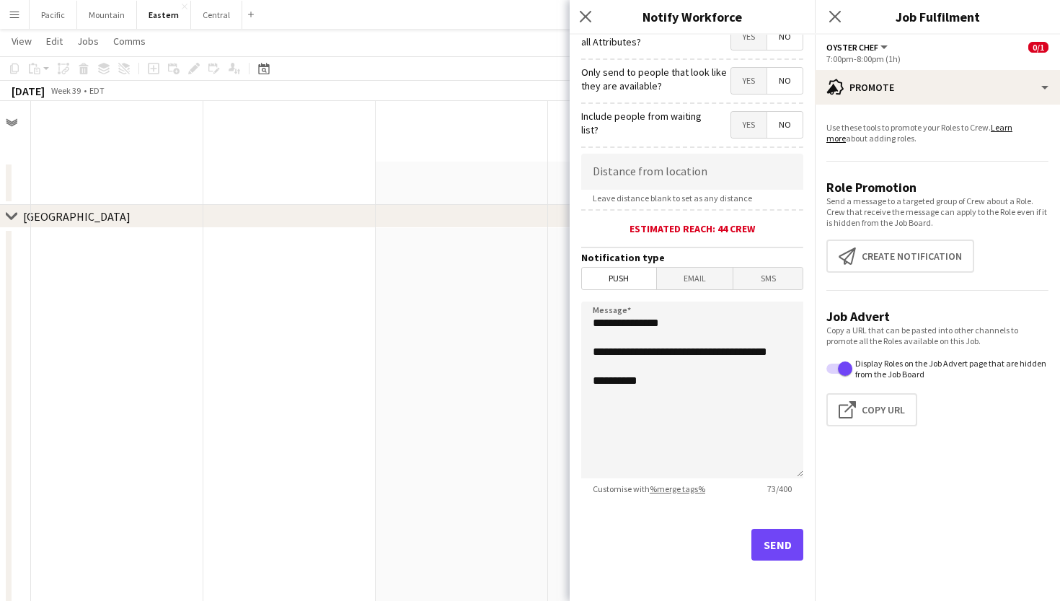
scroll to position [1262, 0]
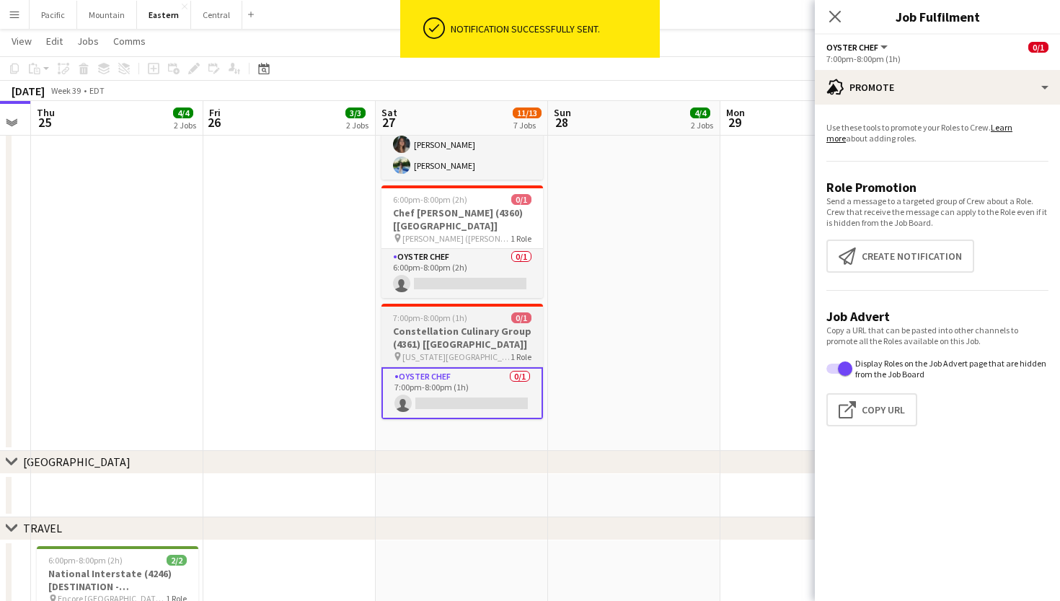
click at [483, 325] on h3 "Constellation Culinary Group (4361) [[GEOGRAPHIC_DATA]]" at bounding box center [463, 338] width 162 height 26
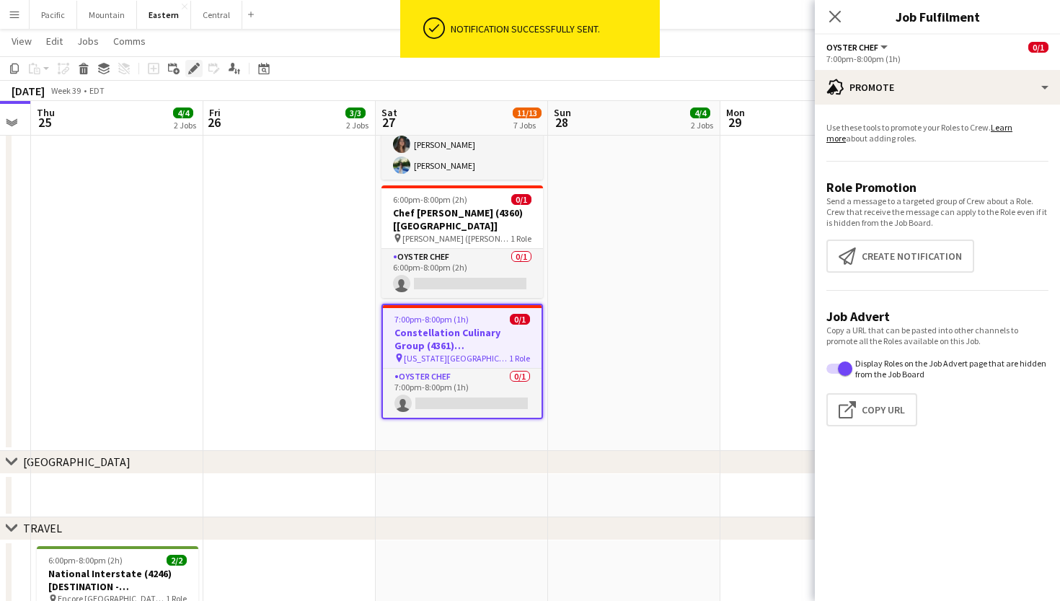
click at [194, 66] on icon at bounding box center [194, 69] width 8 height 8
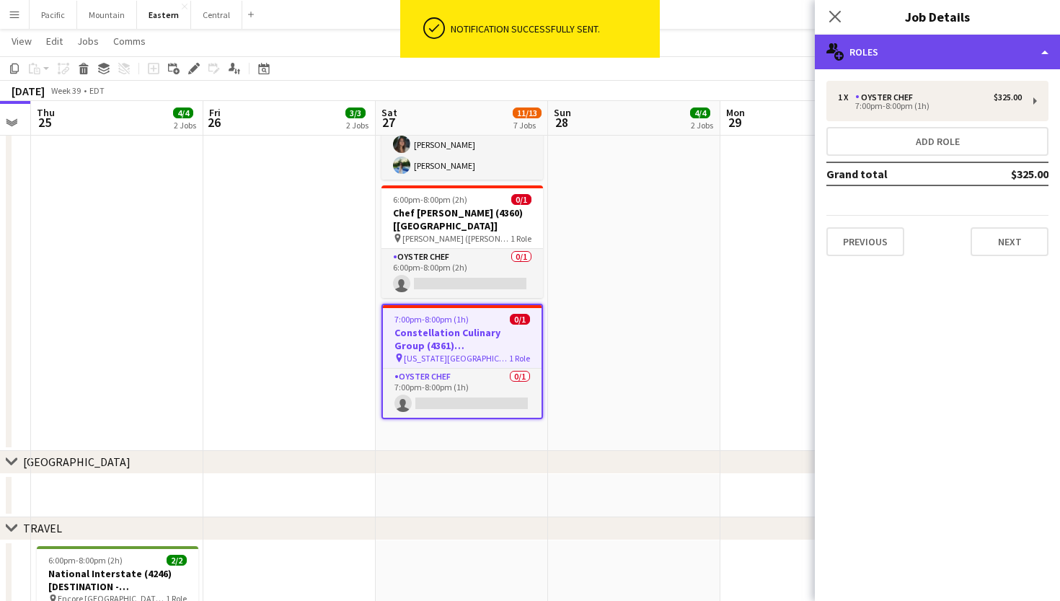
click at [874, 52] on div "multiple-users-add Roles" at bounding box center [937, 52] width 245 height 35
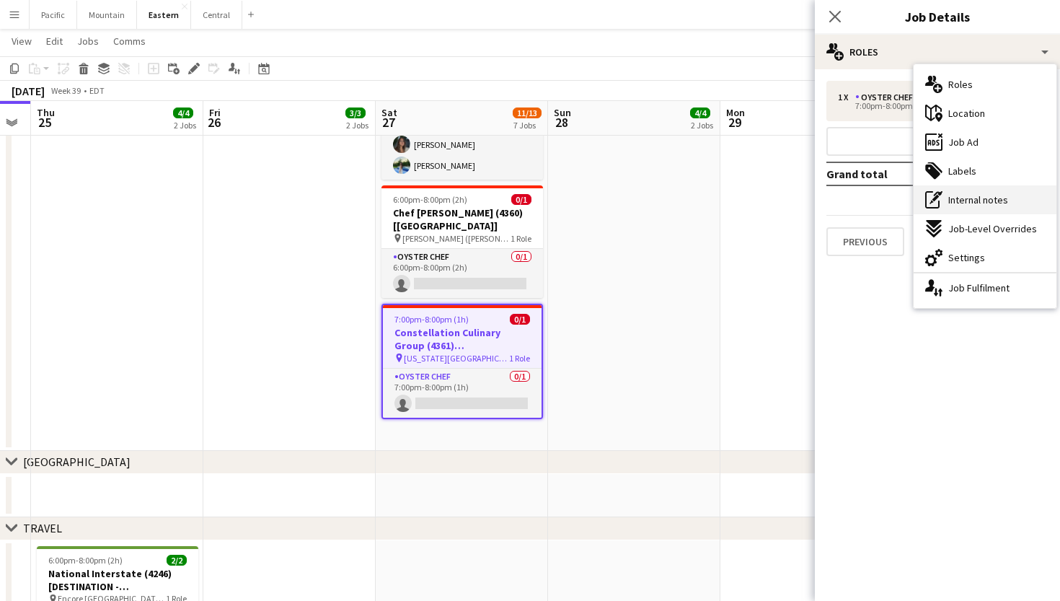
click at [1002, 196] on span "Internal notes" at bounding box center [979, 199] width 60 height 13
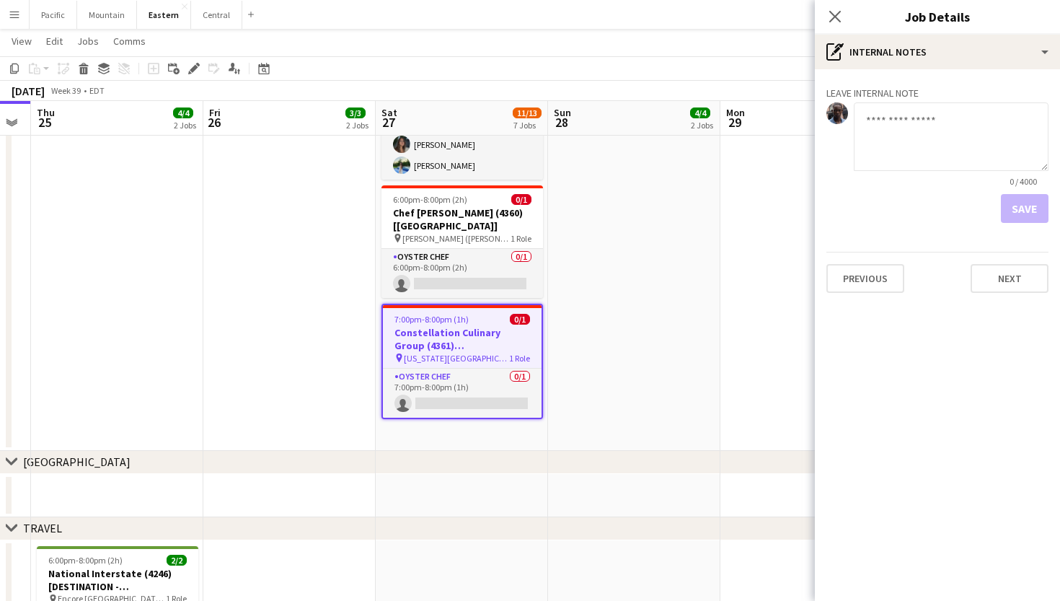
click at [928, 153] on textarea at bounding box center [951, 136] width 195 height 69
type textarea "**********"
click at [1025, 217] on button "Save" at bounding box center [1025, 208] width 48 height 29
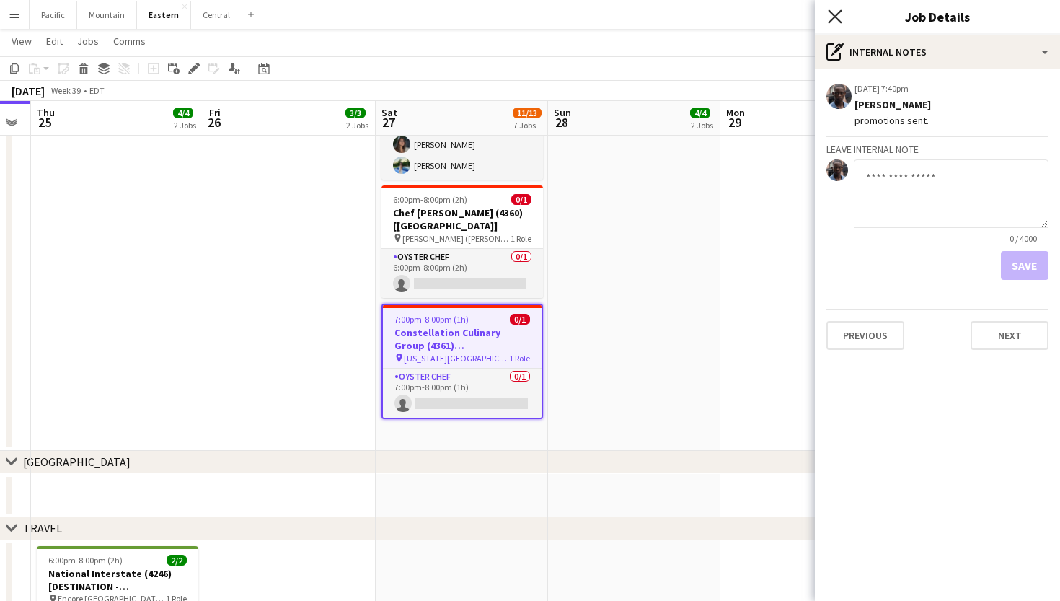
click at [837, 14] on icon at bounding box center [835, 16] width 14 height 14
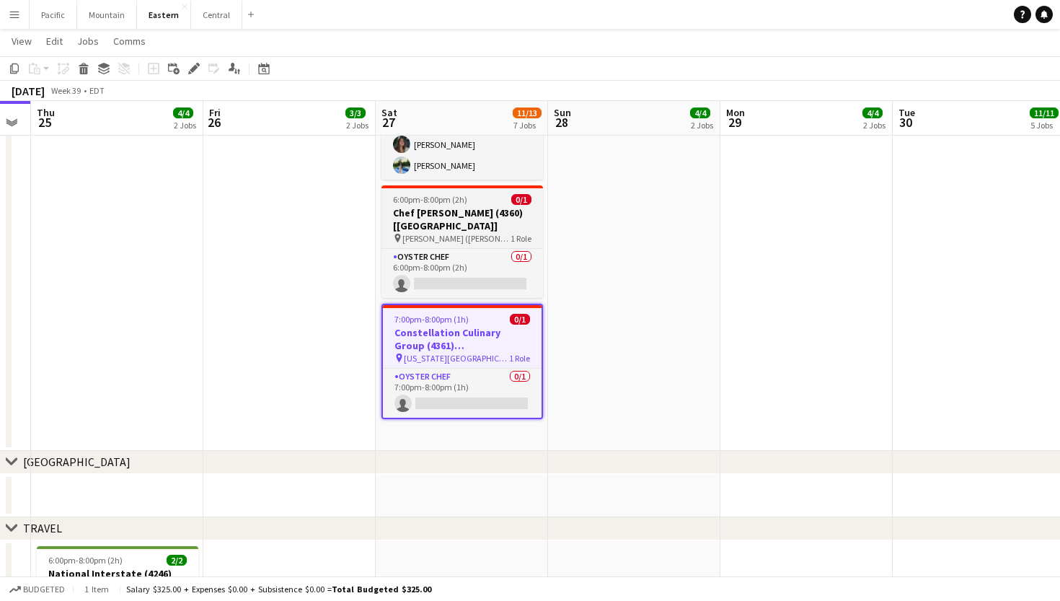
click at [461, 193] on app-job-card "6:00pm-8:00pm (2h) 0/1 Chef [PERSON_NAME] (4360) [[GEOGRAPHIC_DATA]] pin [PERSO…" at bounding box center [463, 241] width 162 height 113
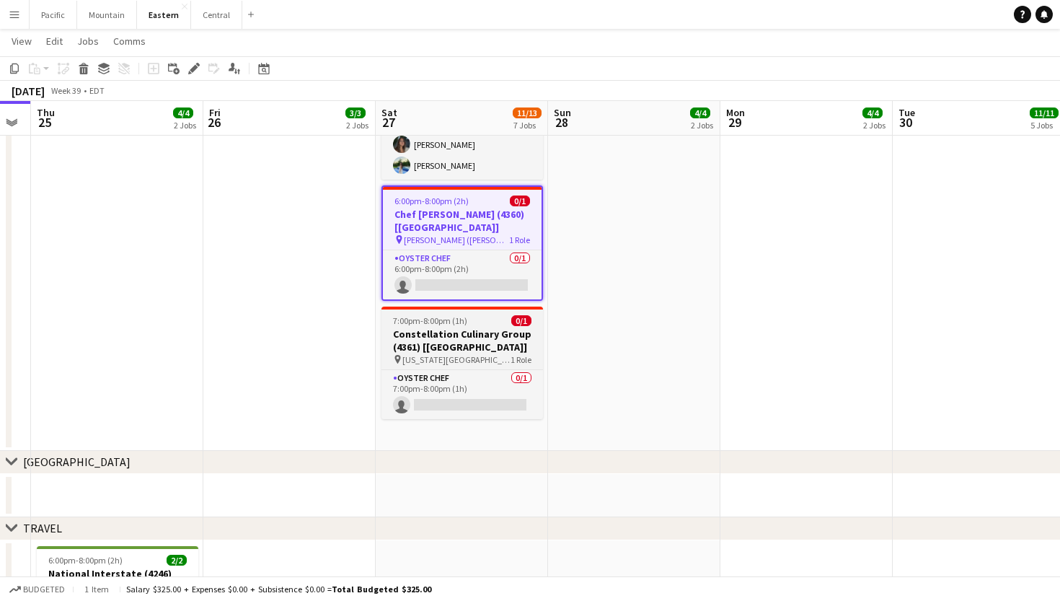
click at [454, 338] on h3 "Constellation Culinary Group (4361) [[GEOGRAPHIC_DATA]]" at bounding box center [463, 341] width 162 height 26
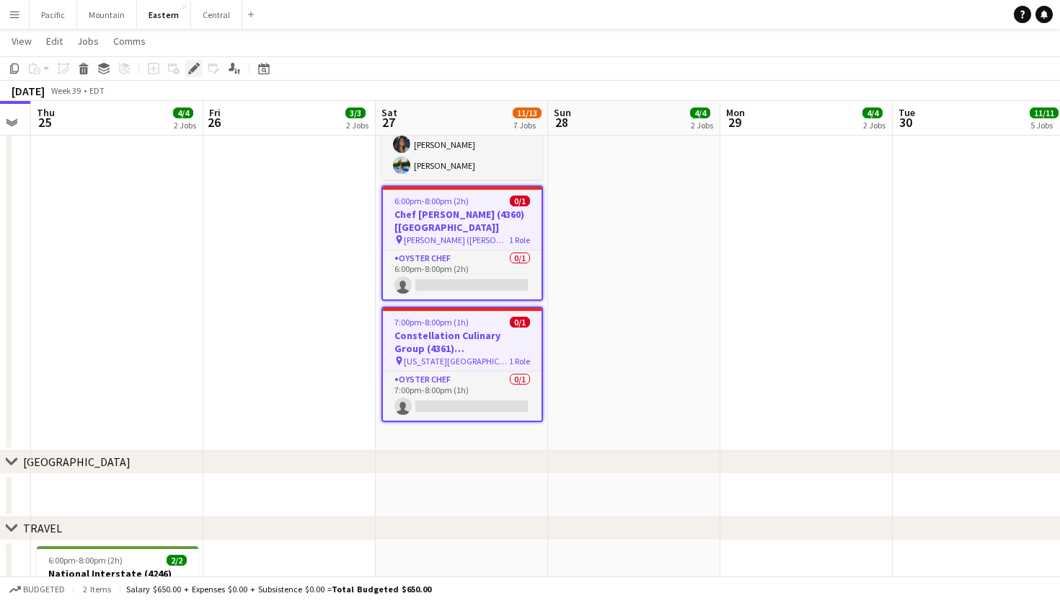
click at [194, 72] on icon "Edit" at bounding box center [194, 69] width 12 height 12
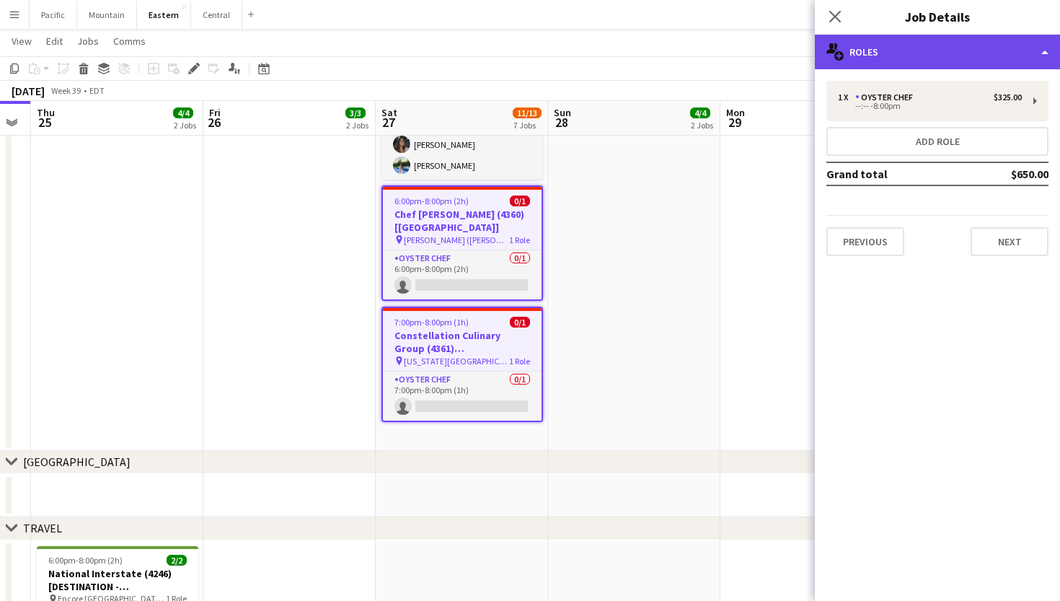
click at [881, 53] on div "multiple-users-add Roles" at bounding box center [937, 52] width 245 height 35
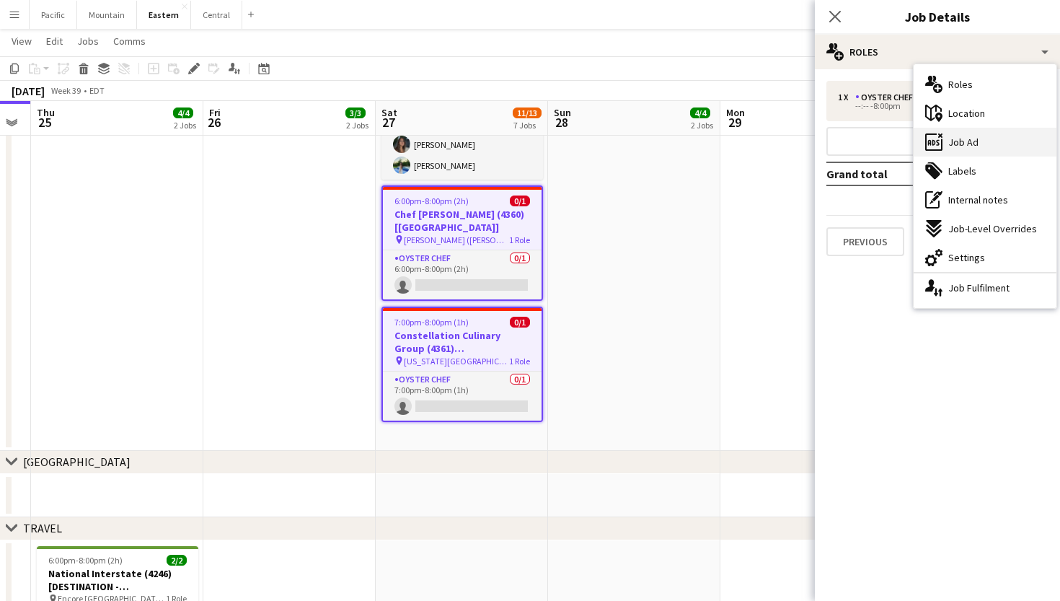
click at [962, 143] on span "Job Ad" at bounding box center [964, 142] width 30 height 13
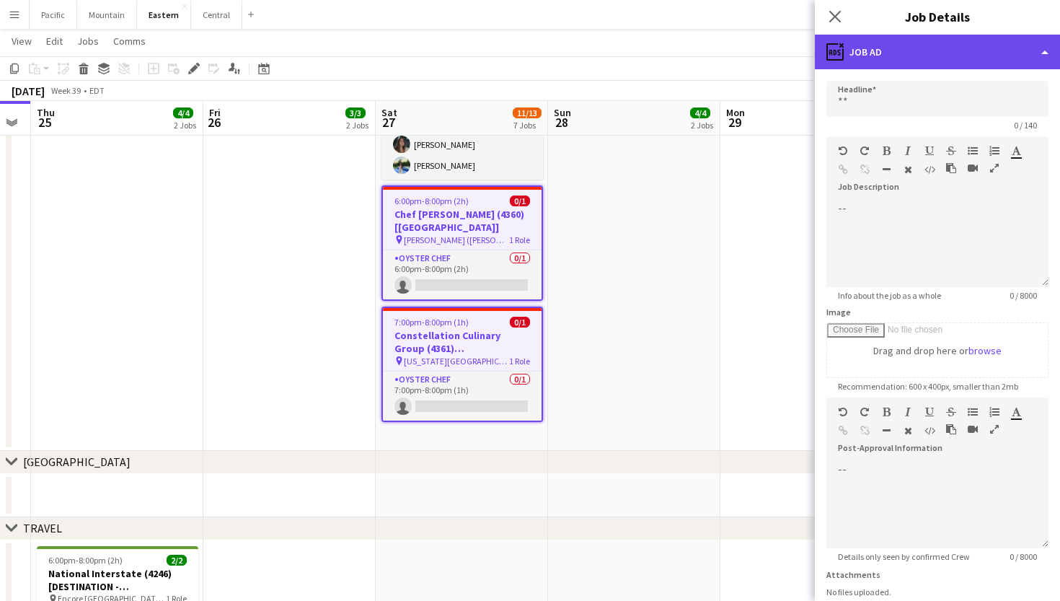
click at [933, 50] on div "ads-window Job Ad" at bounding box center [937, 52] width 245 height 35
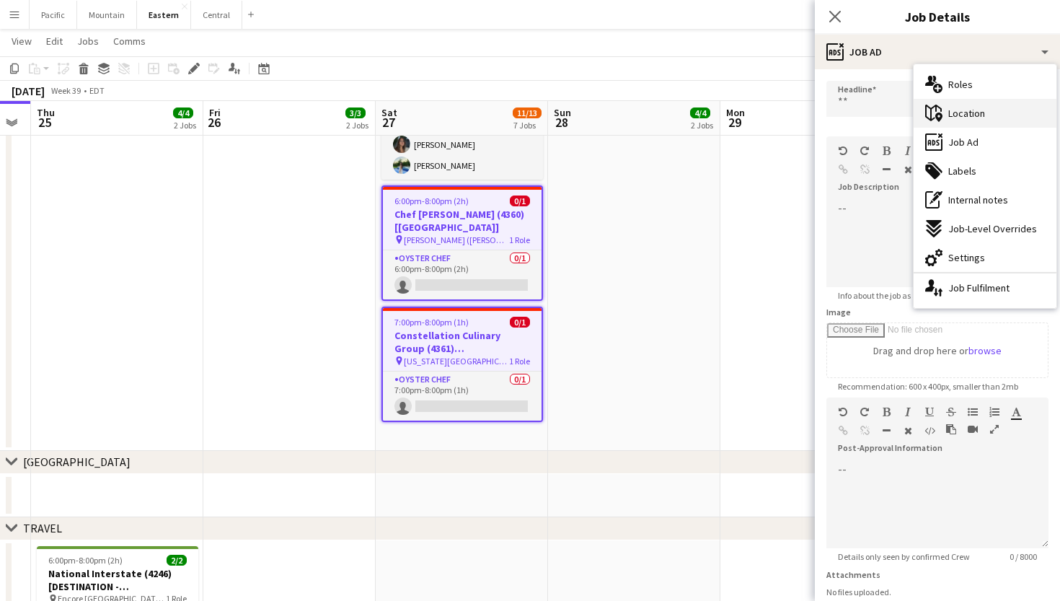
click at [972, 108] on span "Location" at bounding box center [967, 113] width 37 height 13
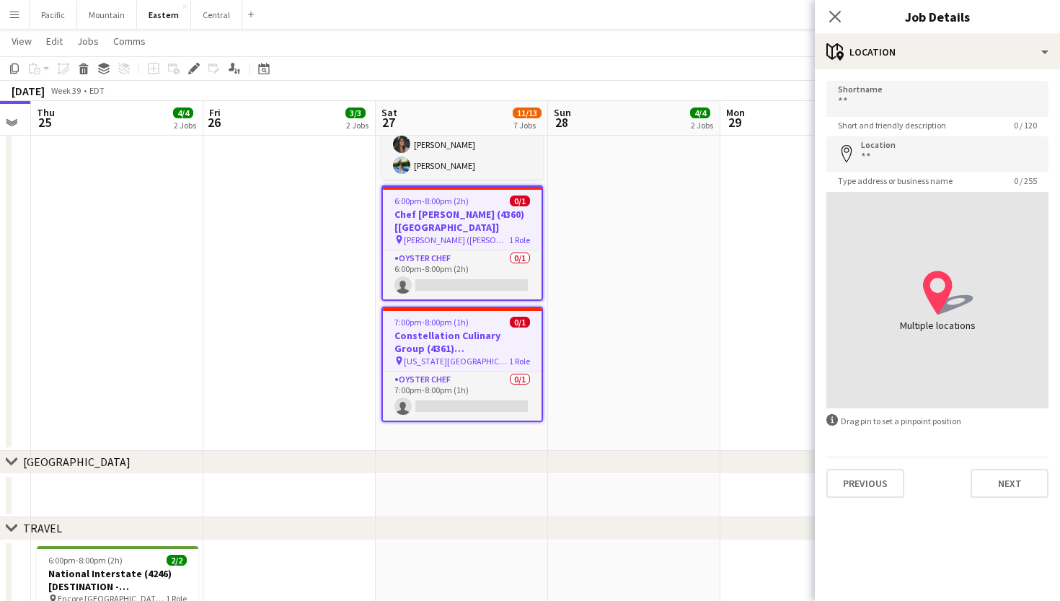
click at [911, 72] on div "Shortname Short and friendly description 0 / 120 Location map-marker Type addre…" at bounding box center [937, 289] width 245 height 440
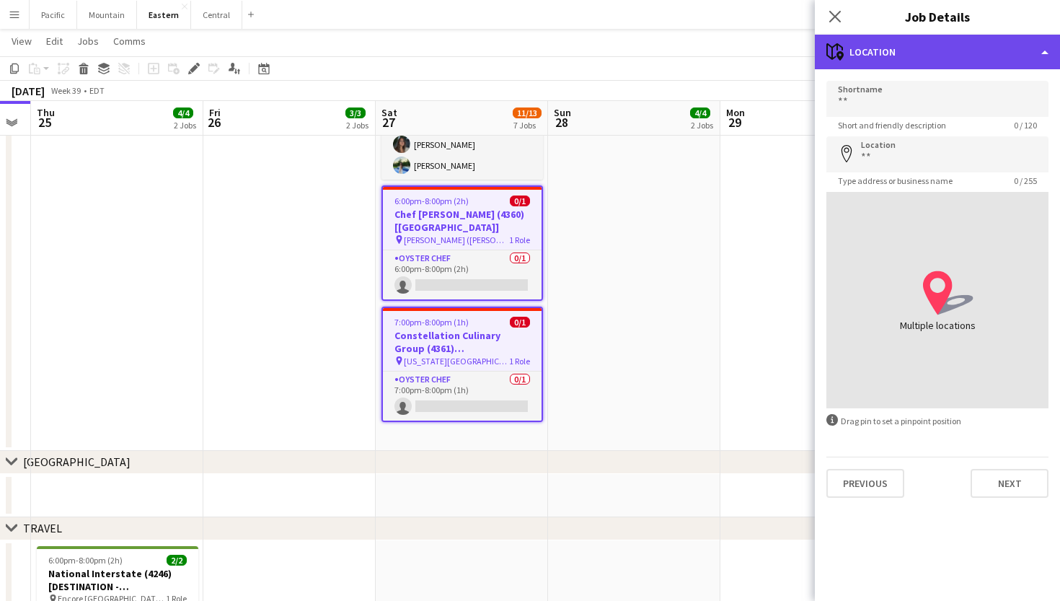
click at [934, 61] on div "maps-pin-1 Location" at bounding box center [937, 52] width 245 height 35
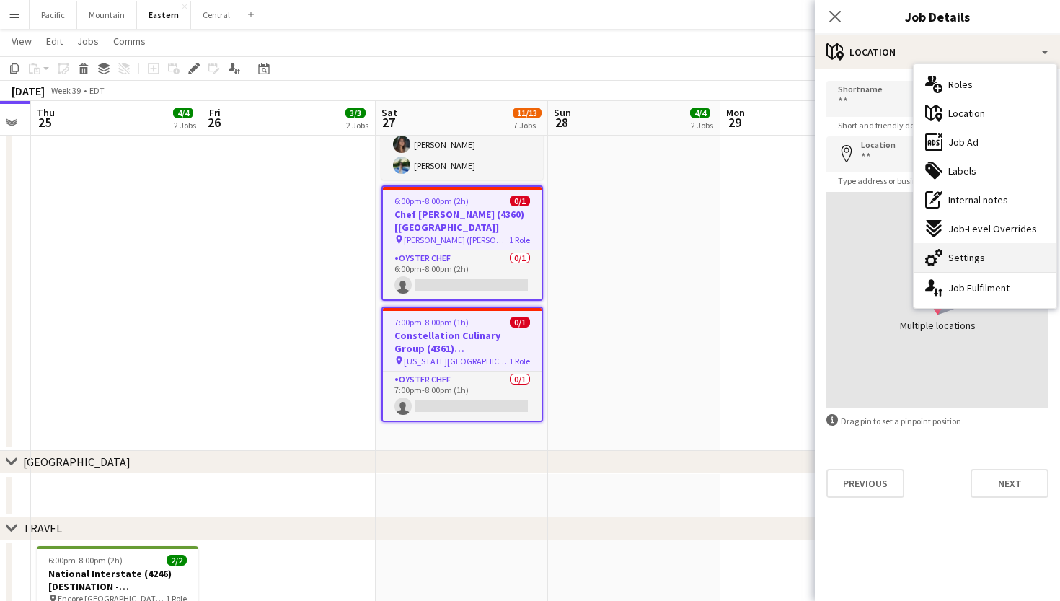
click at [958, 255] on span "Settings" at bounding box center [967, 257] width 37 height 13
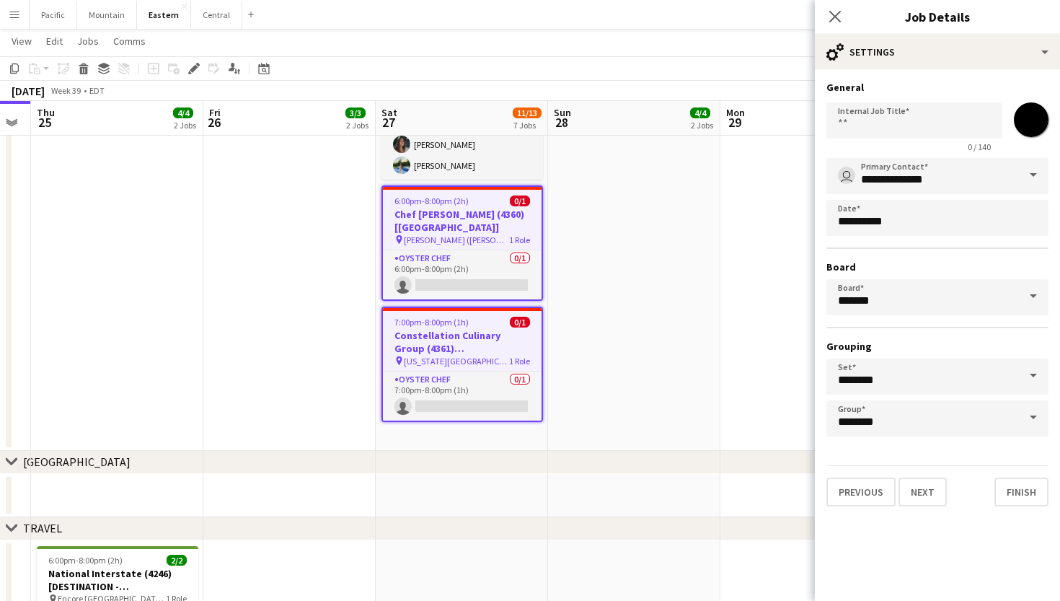
click at [1041, 112] on input "*******" at bounding box center [1032, 120] width 52 height 52
type input "*******"
click at [840, 18] on icon "Close pop-in" at bounding box center [835, 16] width 14 height 14
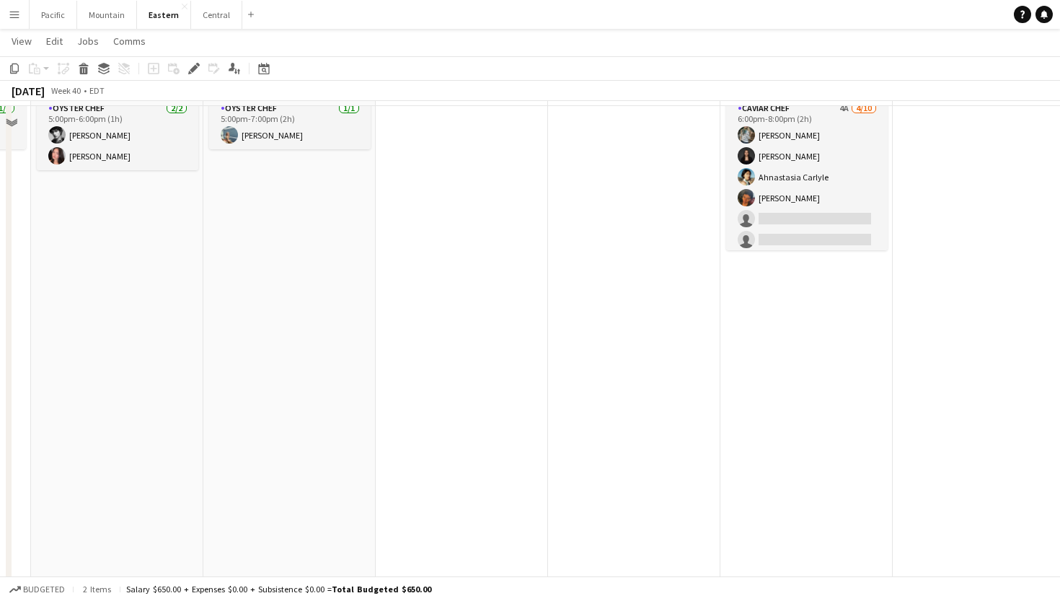
scroll to position [681, 0]
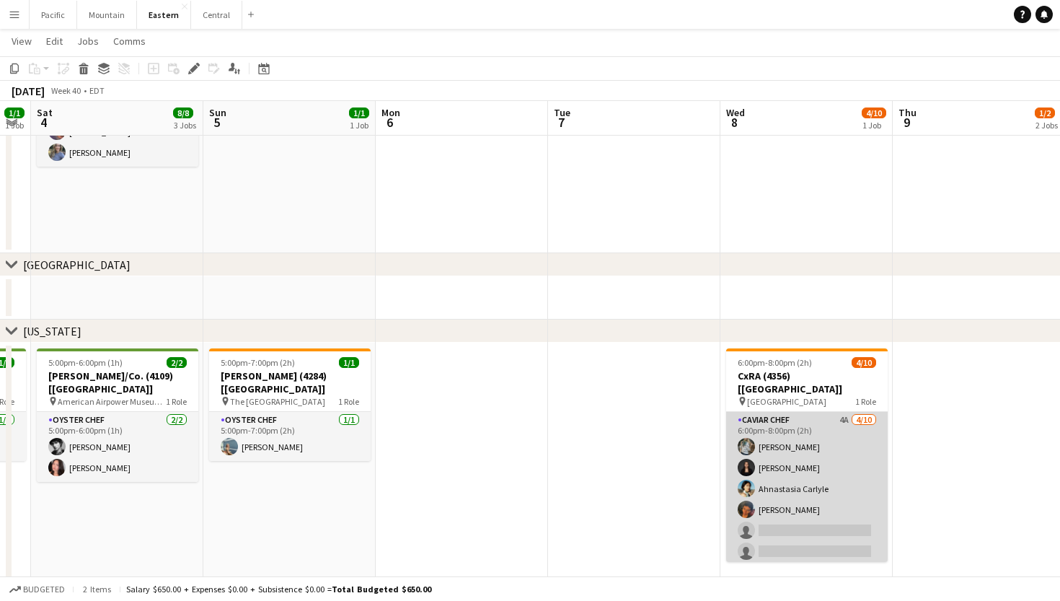
click at [812, 475] on app-card-role "Caviar Chef 4A [DATE] 6:00pm-8:00pm (2h) [PERSON_NAME] [PERSON_NAME] Ahnastasia…" at bounding box center [807, 530] width 162 height 237
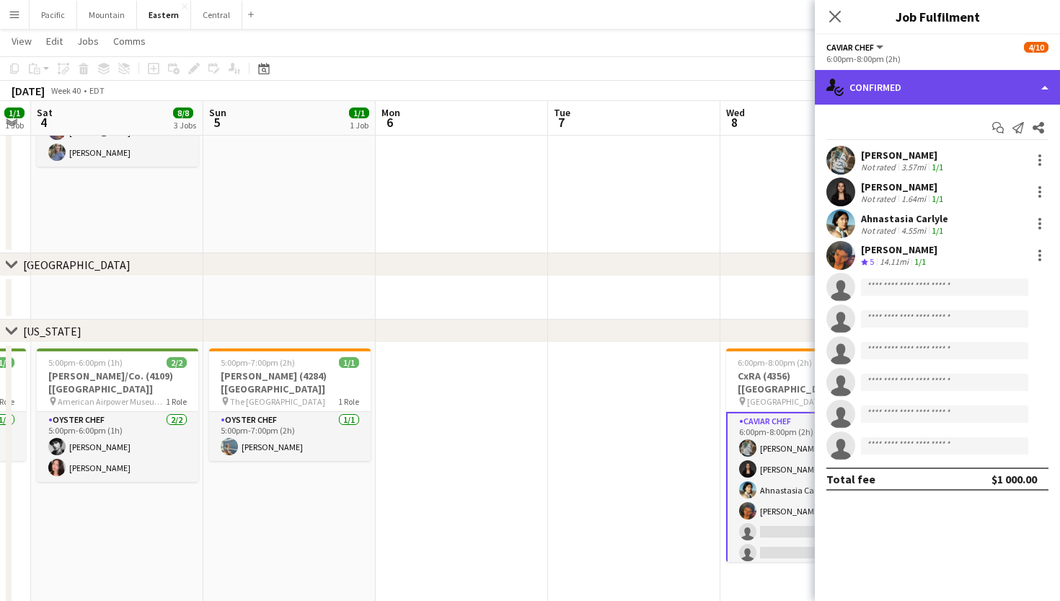
click at [983, 90] on div "single-neutral-actions-check-2 Confirmed" at bounding box center [937, 87] width 245 height 35
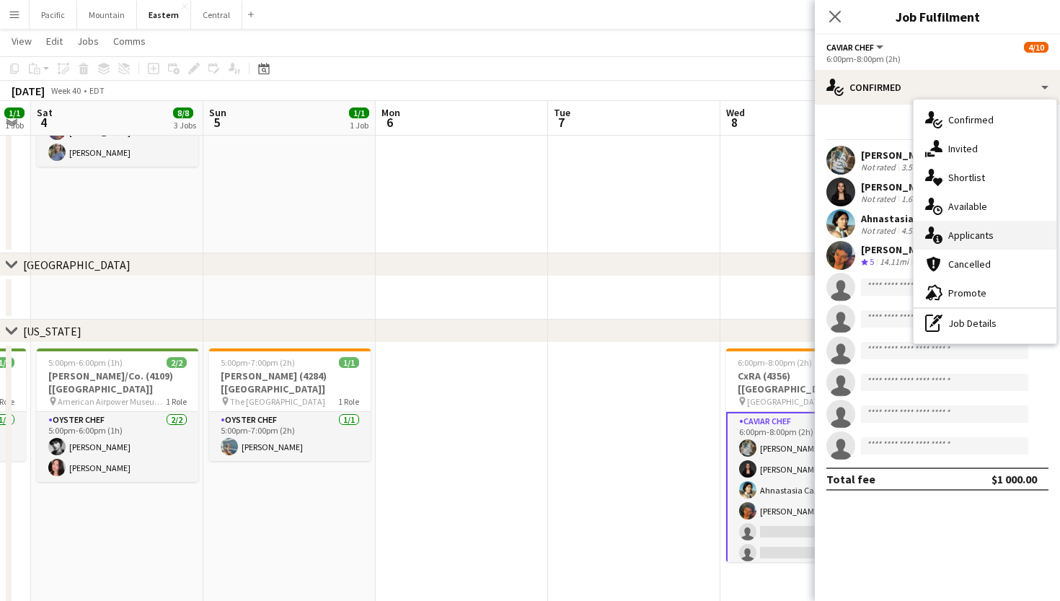
click at [1007, 237] on div "single-neutral-actions-information Applicants" at bounding box center [985, 235] width 143 height 29
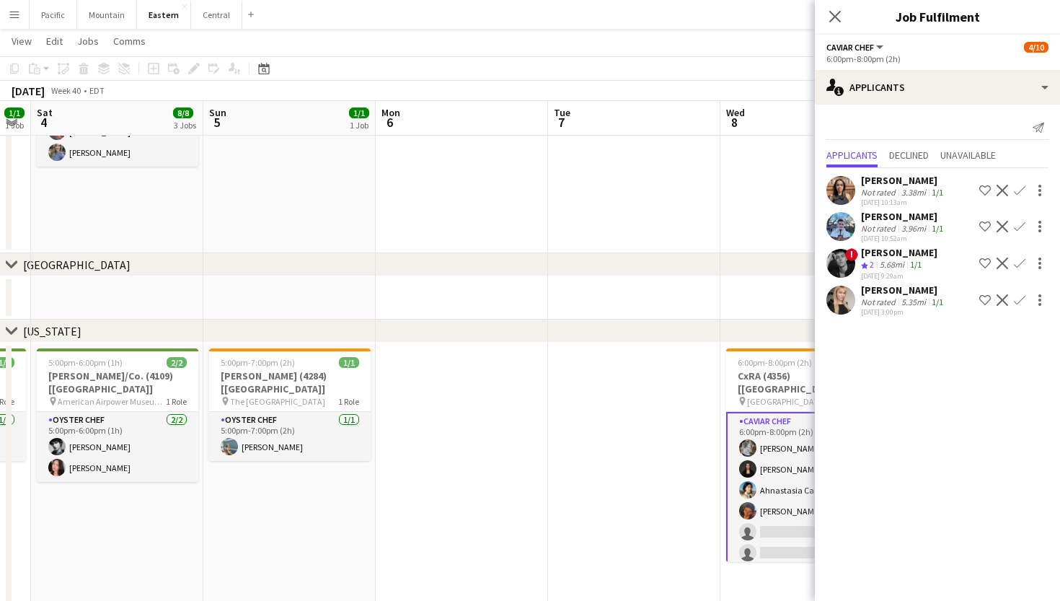
click at [1022, 296] on app-icon "Confirm" at bounding box center [1020, 300] width 12 height 12
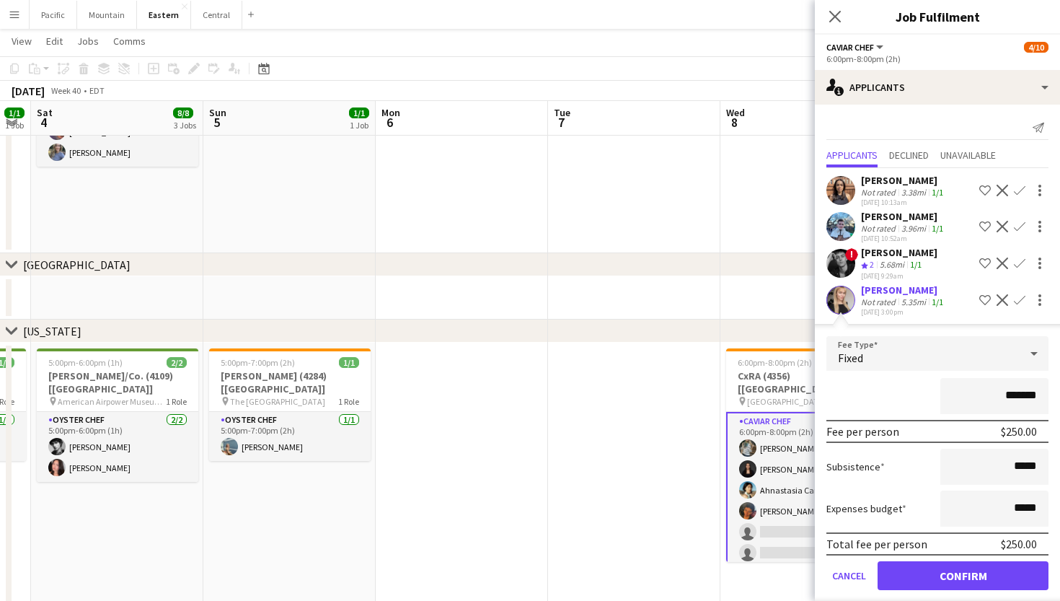
click at [1003, 574] on button "Confirm" at bounding box center [963, 575] width 171 height 29
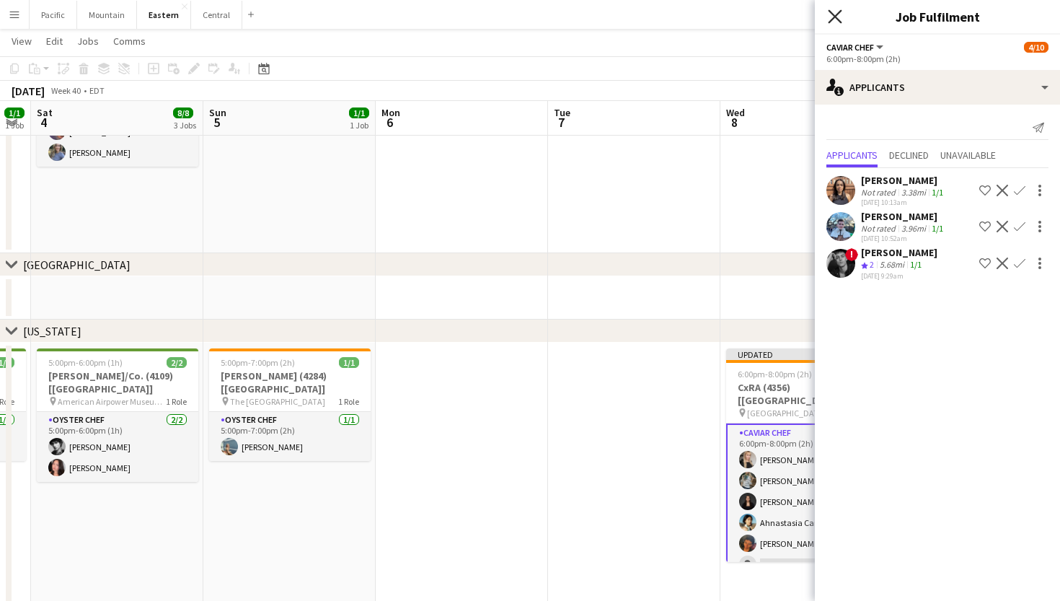
click at [835, 15] on icon "Close pop-in" at bounding box center [835, 16] width 14 height 14
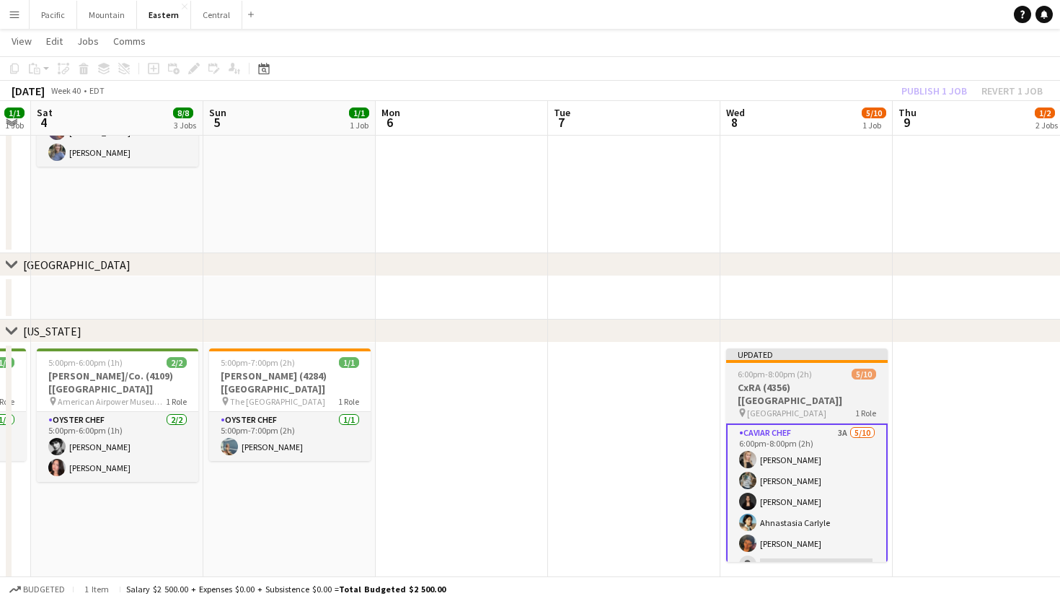
click at [809, 389] on h3 "CxRA (4356) [[GEOGRAPHIC_DATA]]" at bounding box center [807, 394] width 162 height 26
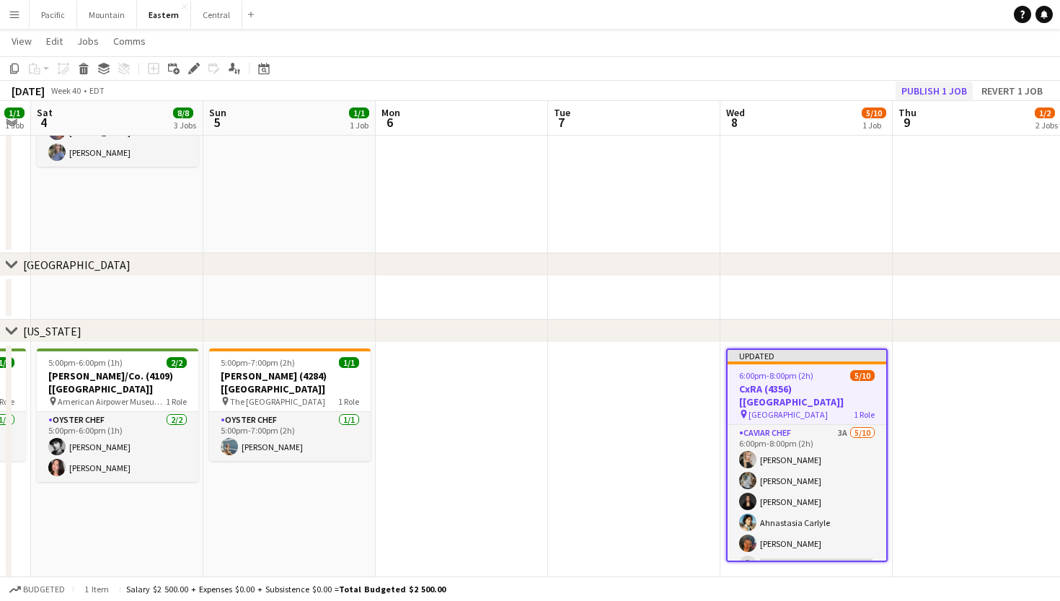
click at [937, 86] on button "Publish 1 job" at bounding box center [934, 91] width 77 height 19
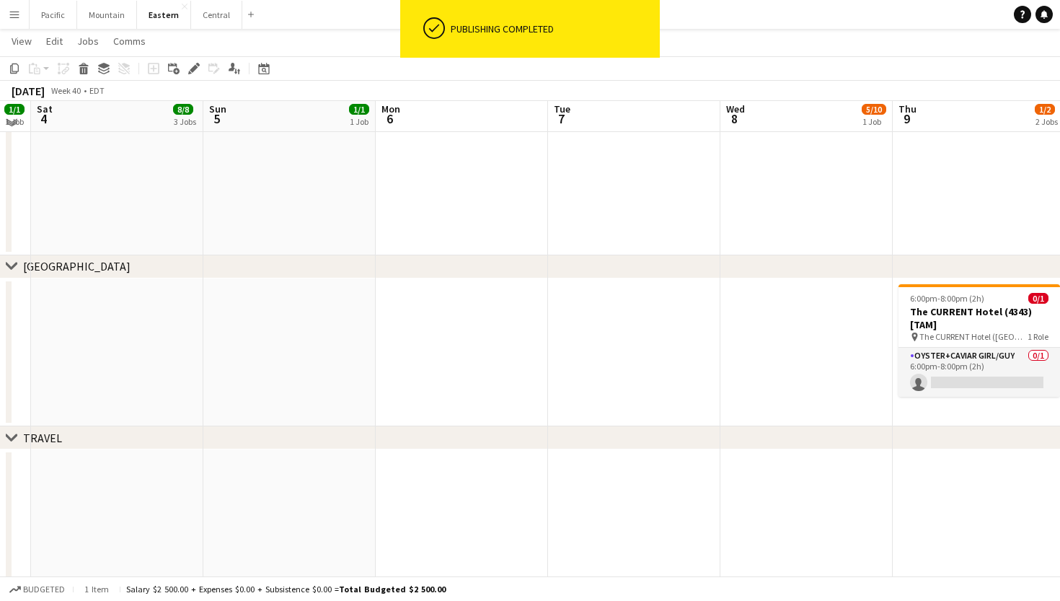
scroll to position [1460, 0]
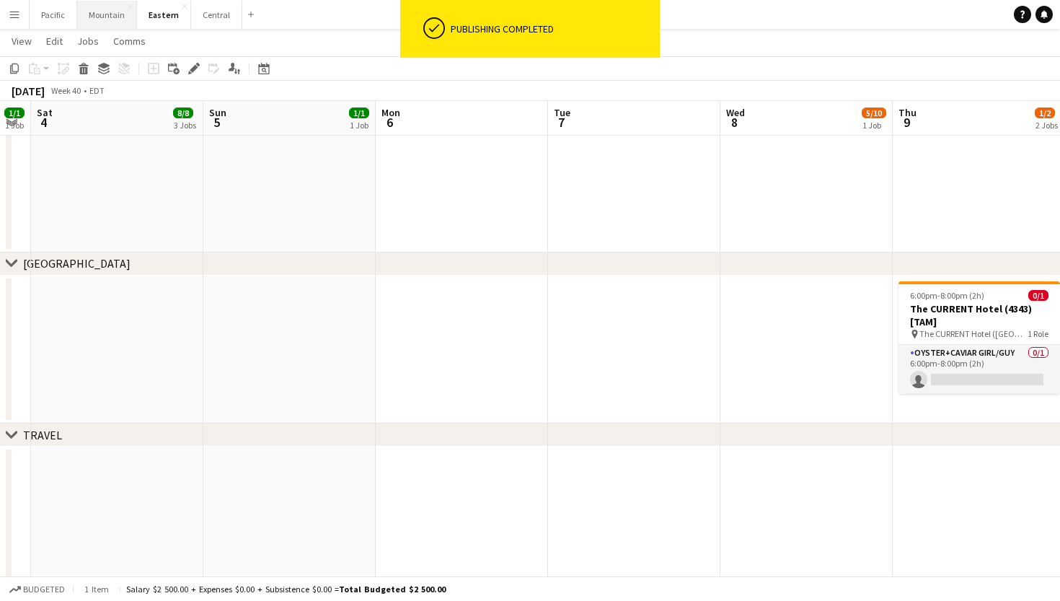
click at [115, 12] on button "Mountain Close" at bounding box center [107, 15] width 60 height 28
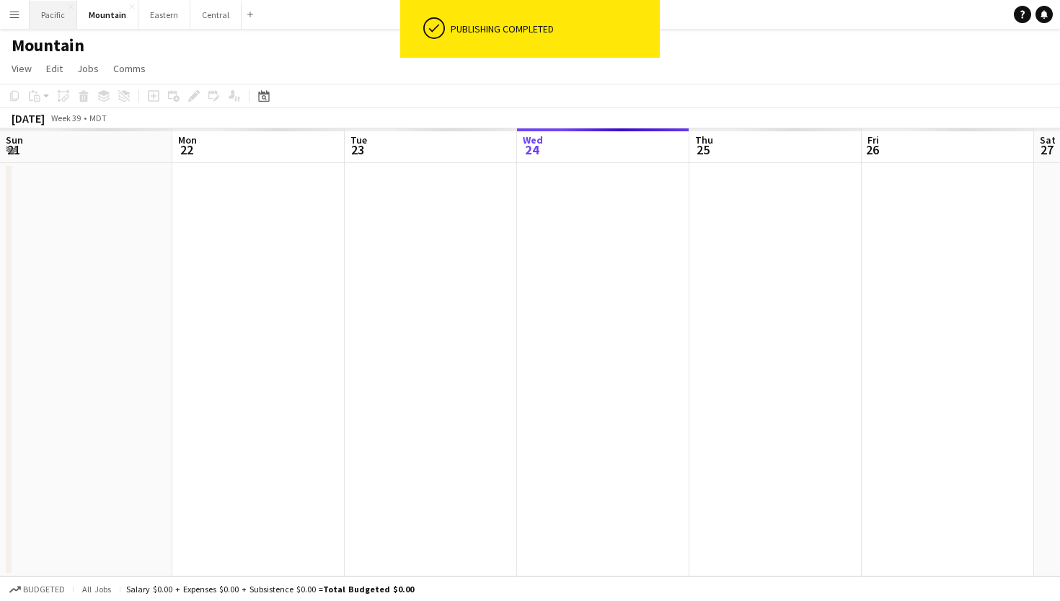
scroll to position [0, 345]
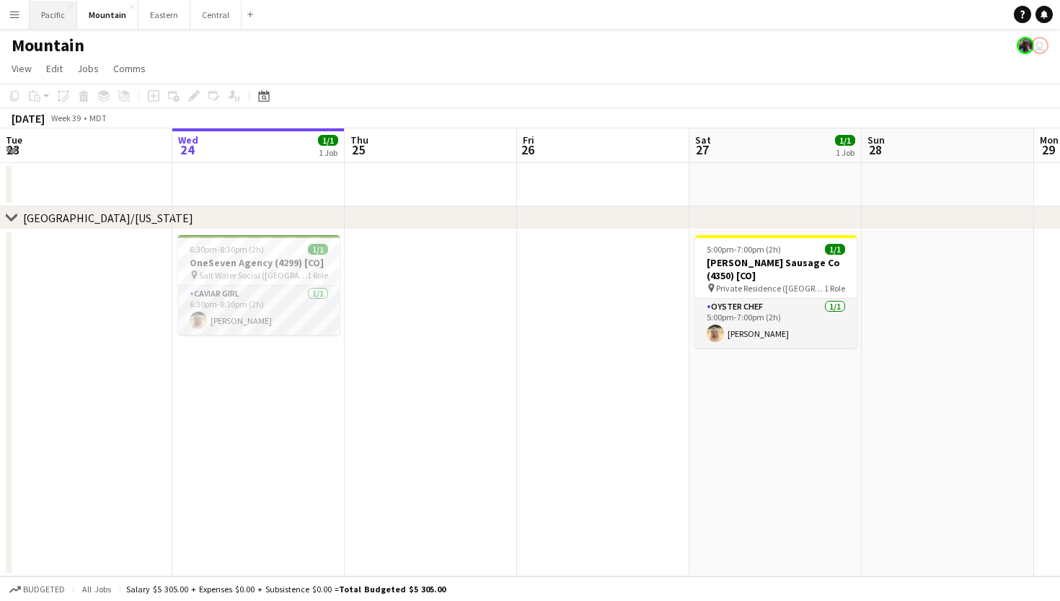
click at [57, 17] on button "Pacific Close" at bounding box center [54, 15] width 48 height 28
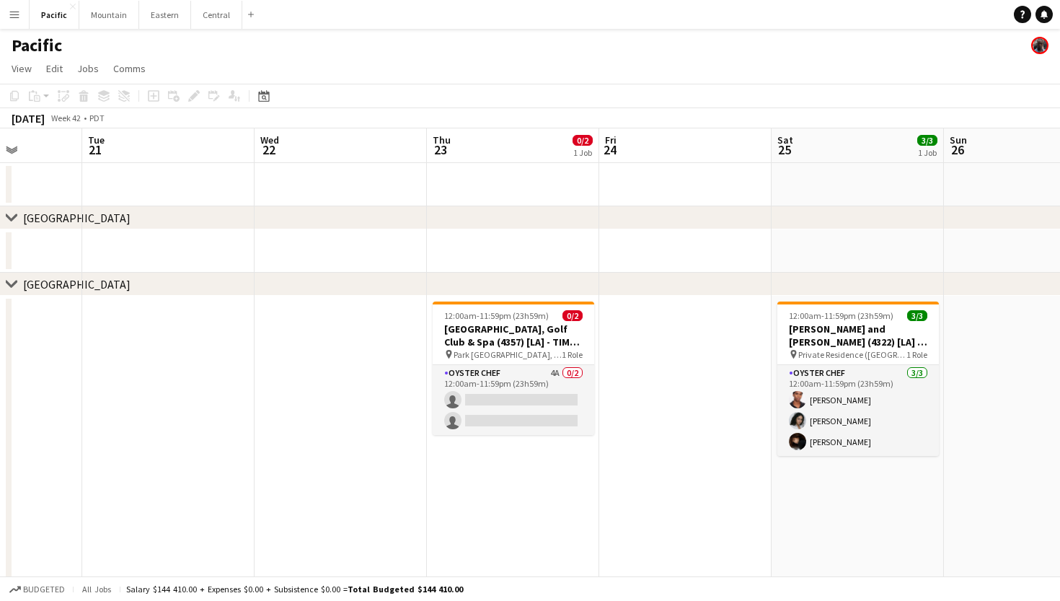
scroll to position [0, 395]
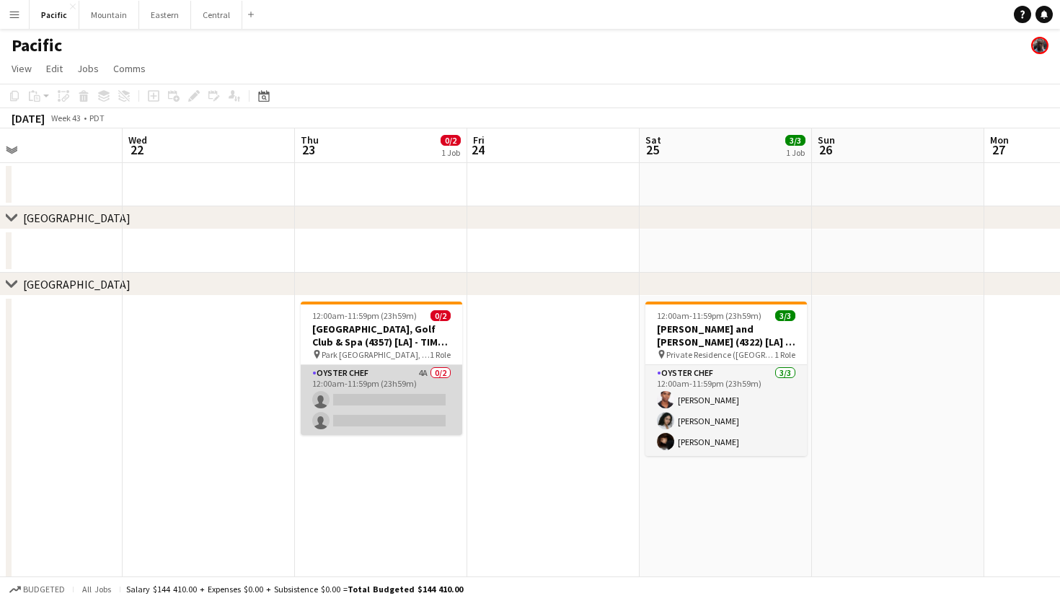
click at [426, 402] on app-card-role "Oyster Chef 4A 0/2 12:00am-11:59pm (23h59m) single-neutral-actions single-neutr…" at bounding box center [382, 400] width 162 height 70
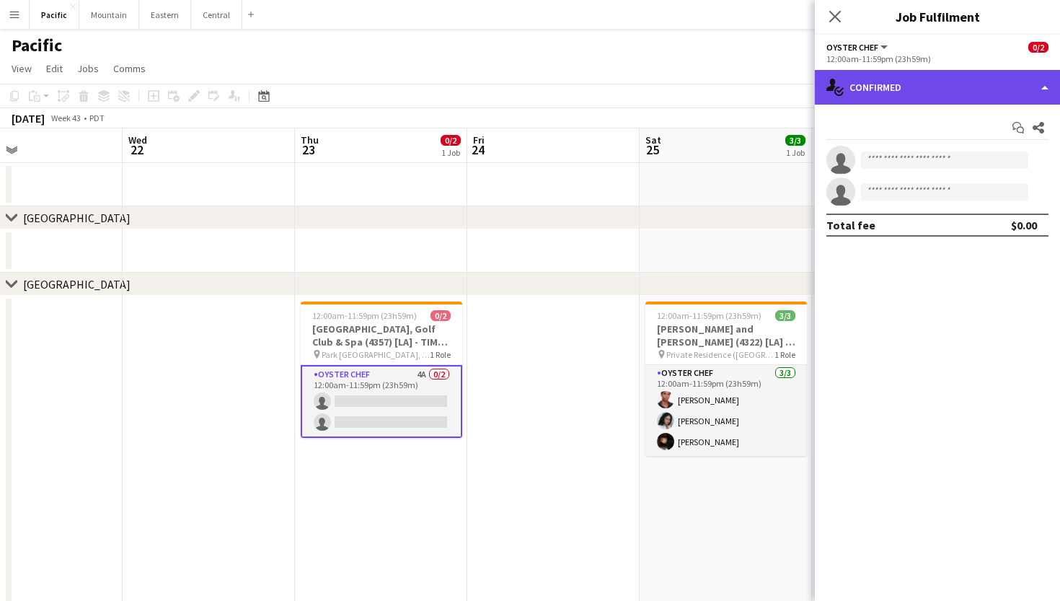
click at [997, 88] on div "single-neutral-actions-check-2 Confirmed" at bounding box center [937, 87] width 245 height 35
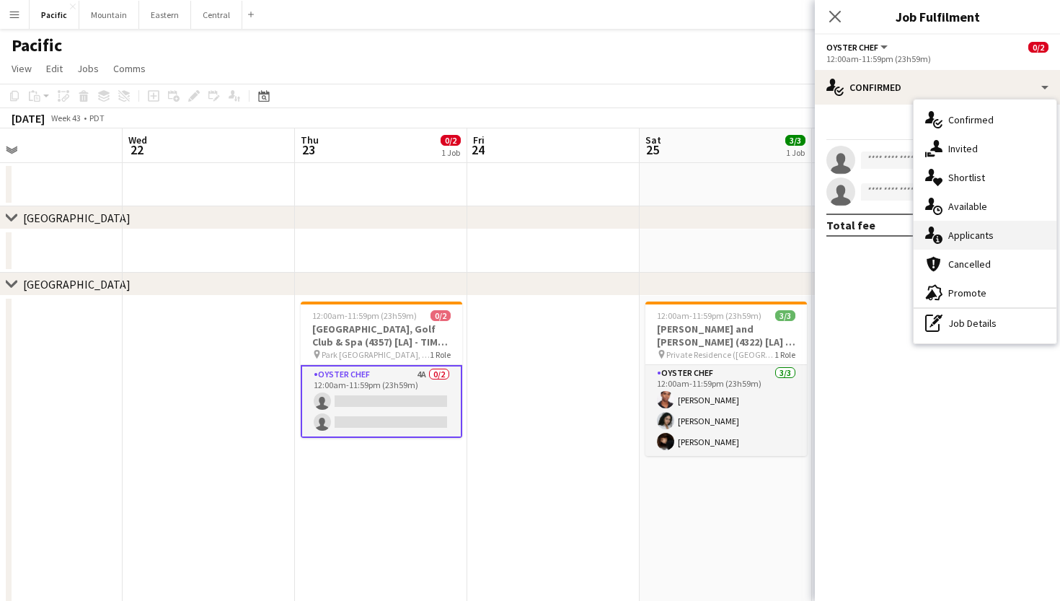
click at [990, 234] on span "Applicants" at bounding box center [971, 235] width 45 height 13
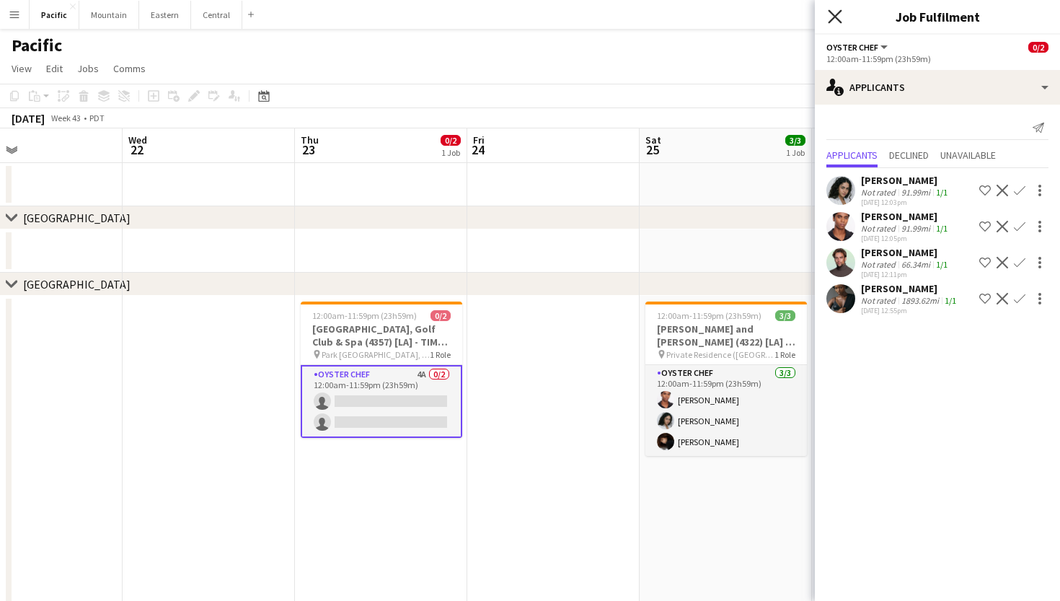
click at [833, 22] on icon "Close pop-in" at bounding box center [835, 16] width 14 height 14
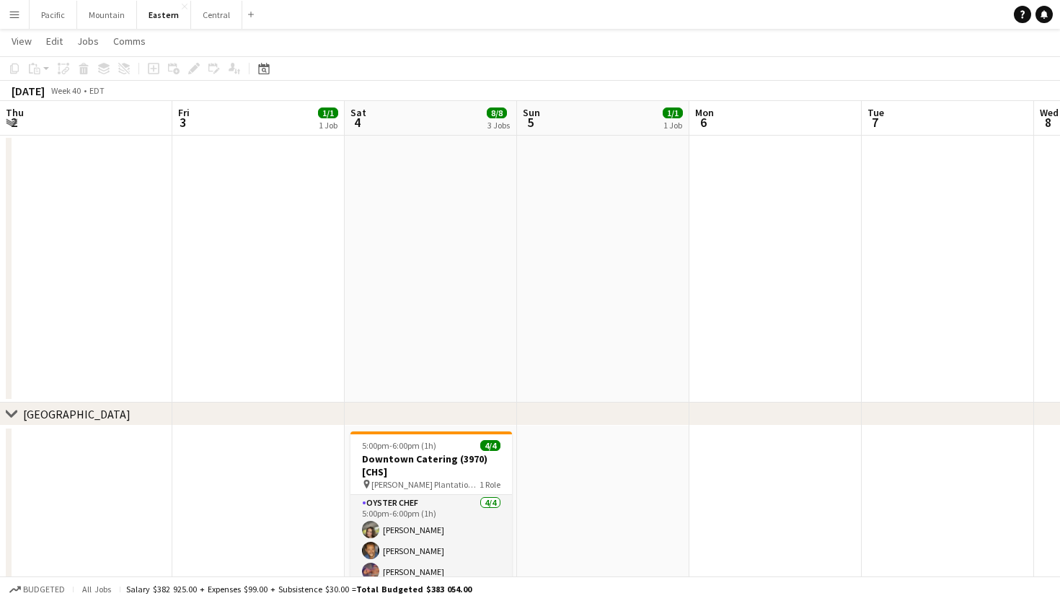
scroll to position [0, 551]
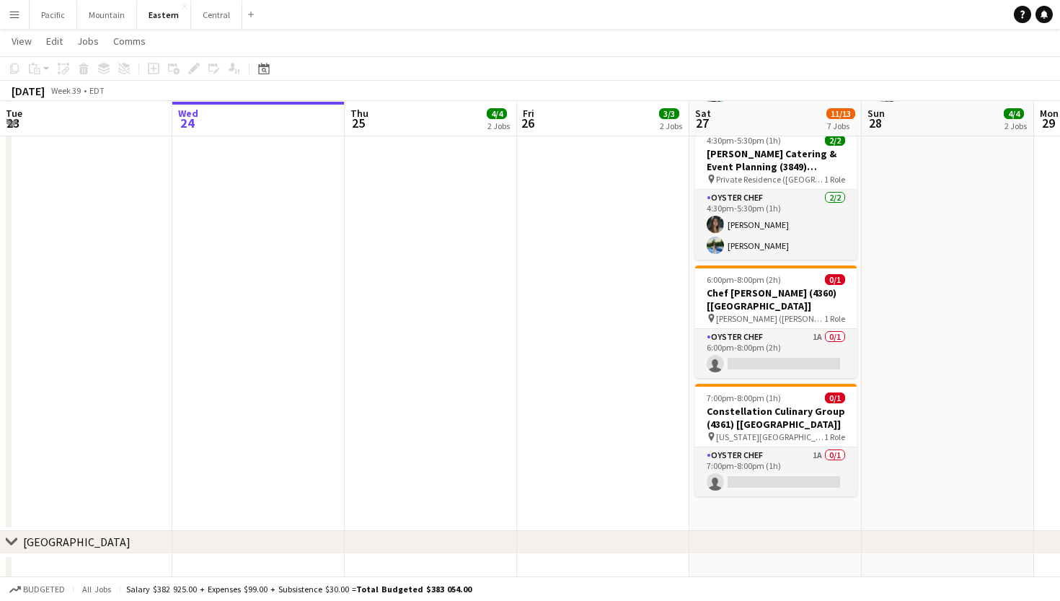
scroll to position [1182, 0]
click at [735, 328] on app-card-role "Oyster Chef 1A 0/1 6:00pm-8:00pm (2h) single-neutral-actions" at bounding box center [776, 352] width 162 height 49
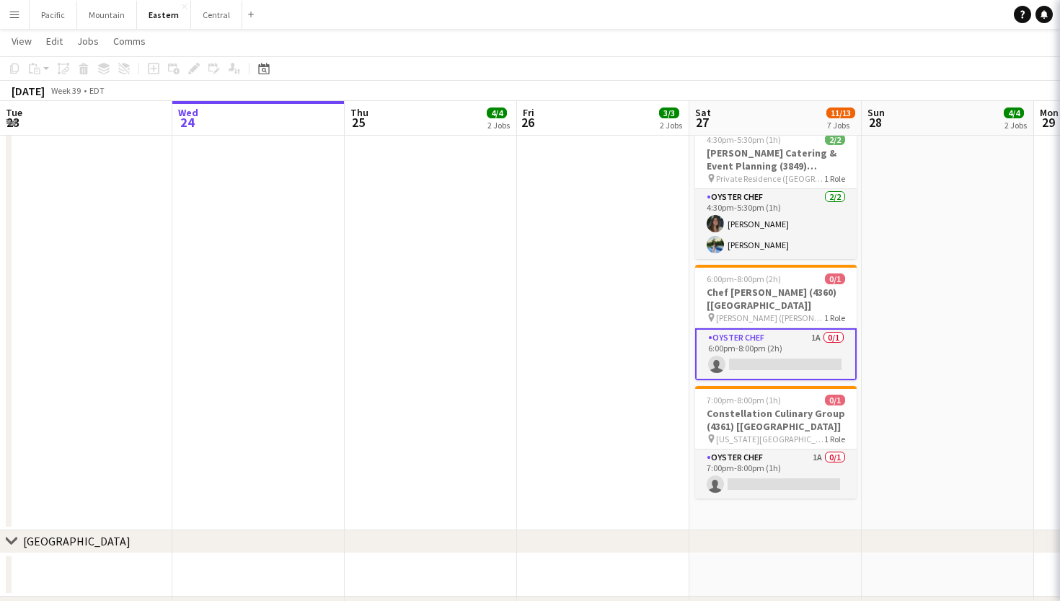
scroll to position [0, 344]
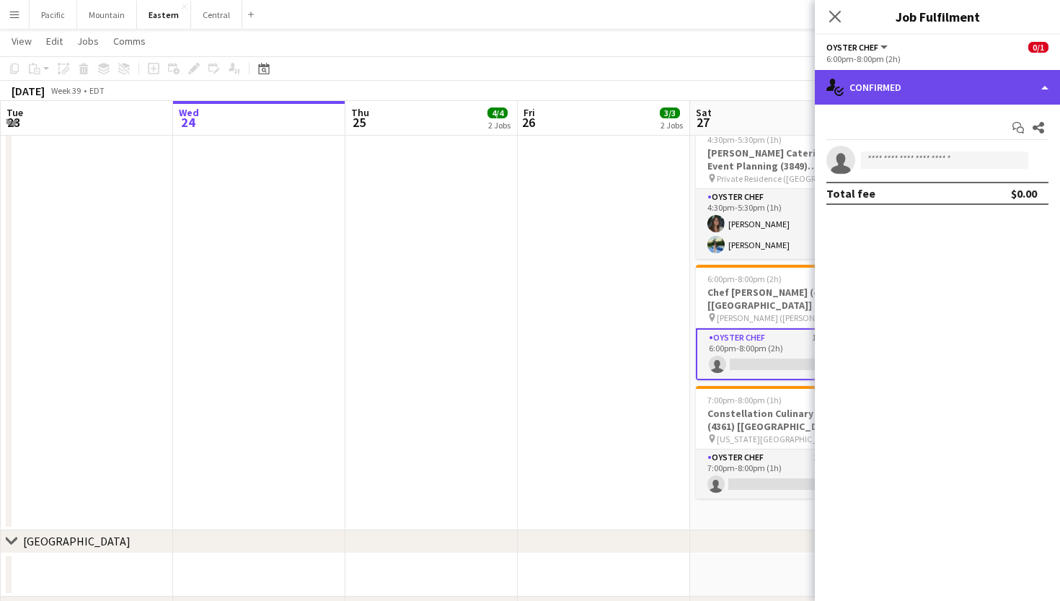
click at [1009, 84] on div "single-neutral-actions-check-2 Confirmed" at bounding box center [937, 87] width 245 height 35
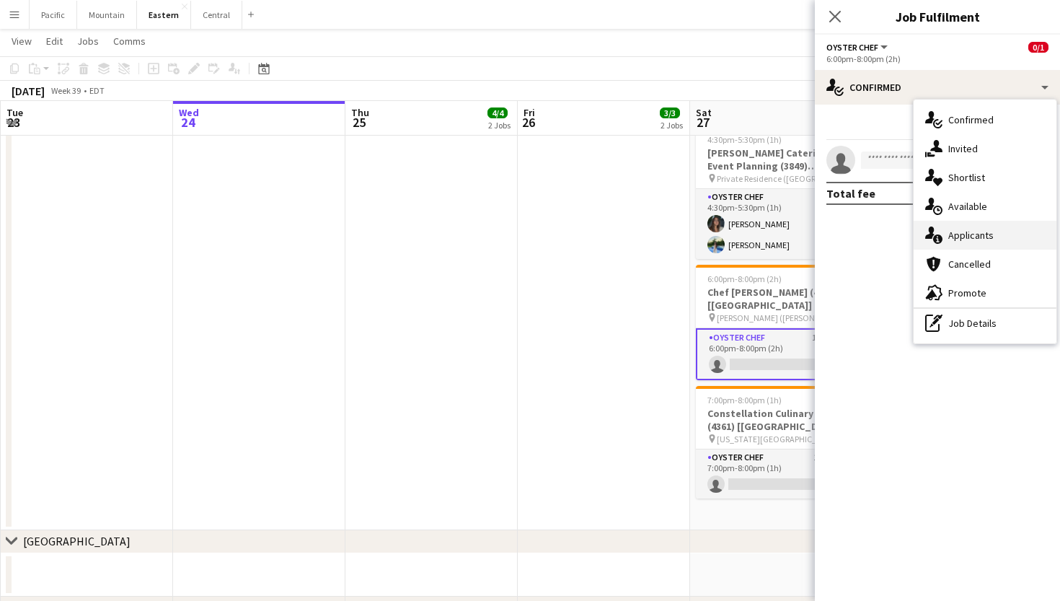
click at [978, 242] on div "single-neutral-actions-information Applicants" at bounding box center [985, 235] width 143 height 29
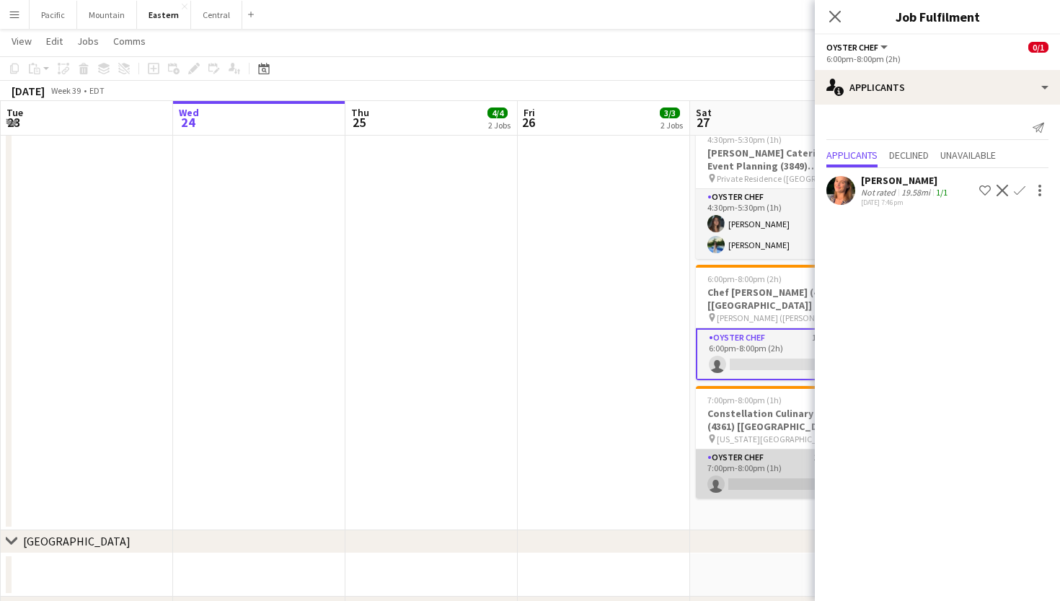
click at [742, 457] on app-card-role "Oyster Chef 1A 0/1 7:00pm-8:00pm (1h) single-neutral-actions" at bounding box center [777, 473] width 162 height 49
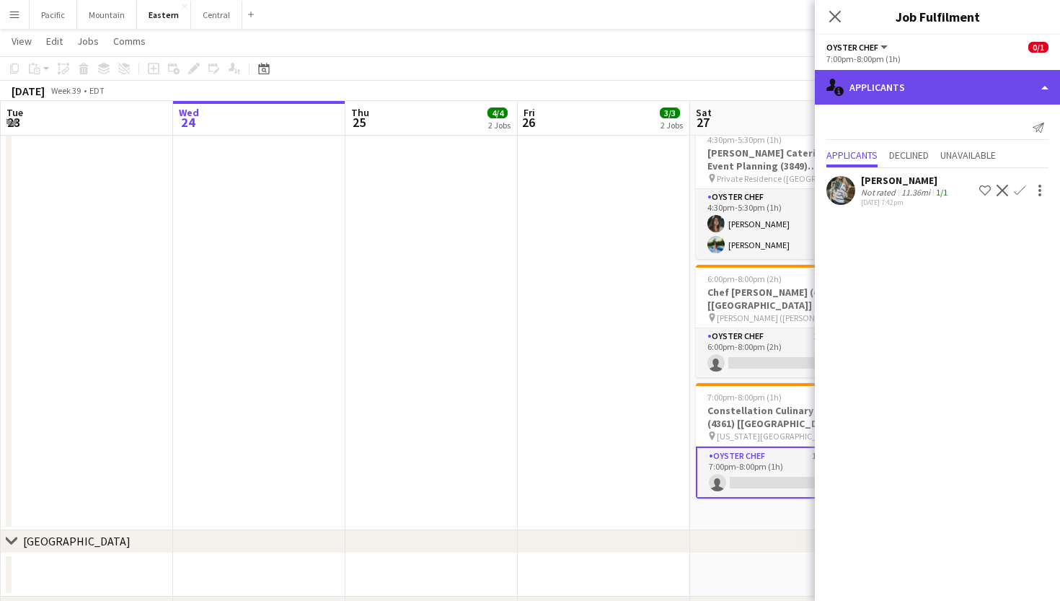
click at [998, 97] on div "single-neutral-actions-information Applicants" at bounding box center [937, 87] width 245 height 35
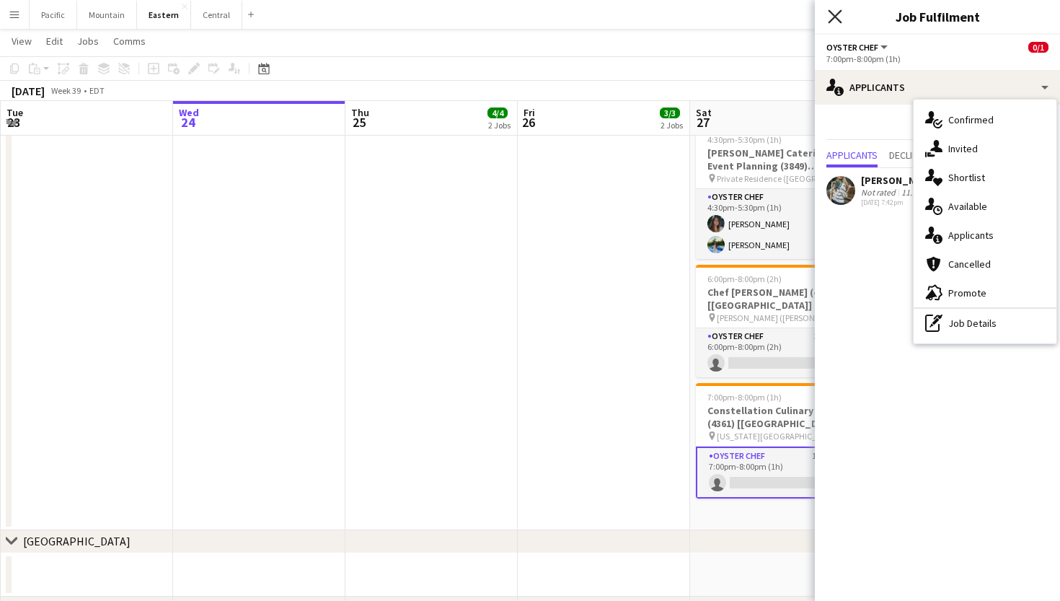
click at [838, 12] on icon "Close pop-in" at bounding box center [835, 16] width 14 height 14
